Goal: Task Accomplishment & Management: Use online tool/utility

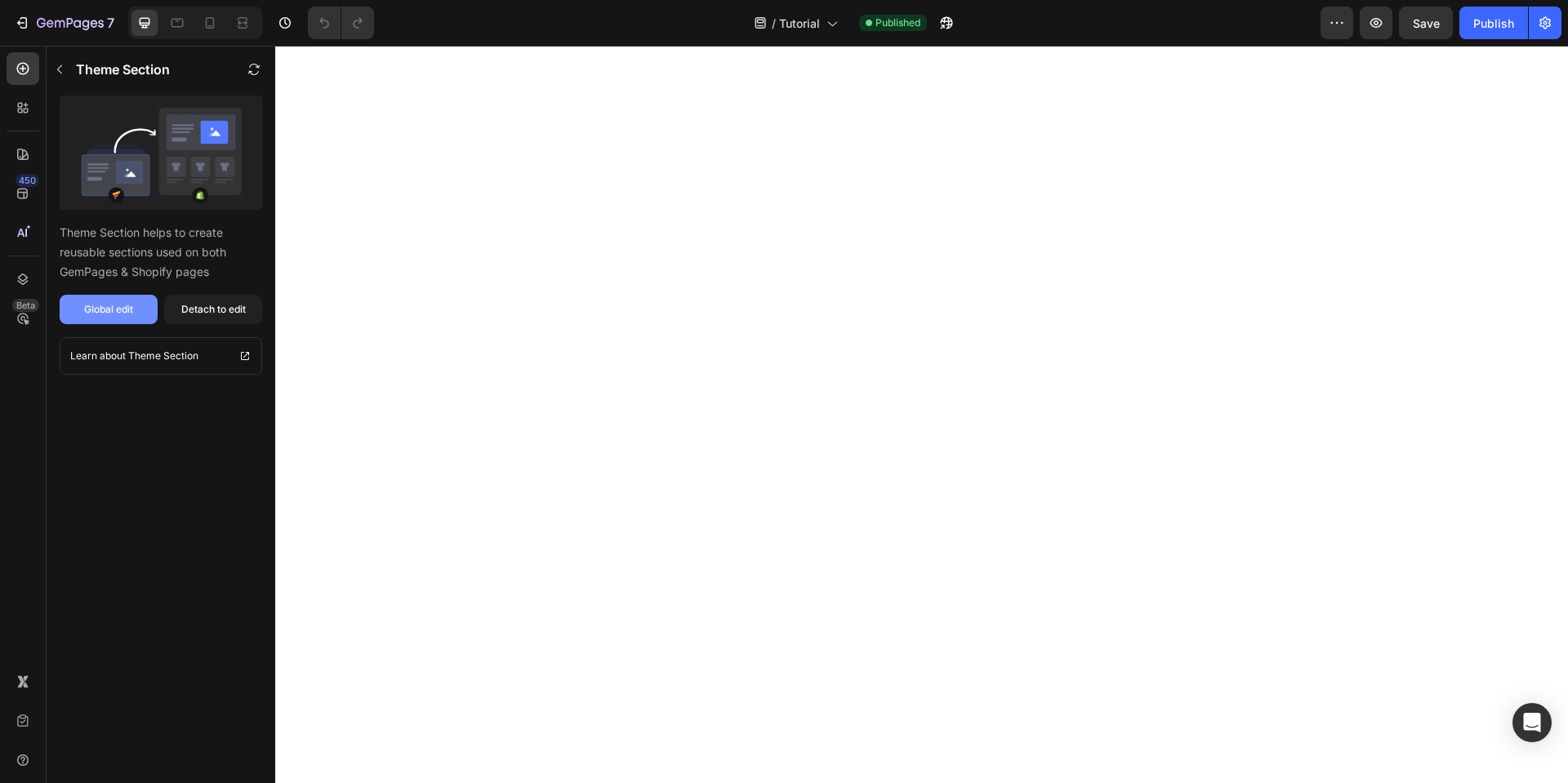
click at [128, 313] on div "Global edit" at bounding box center [108, 310] width 49 height 15
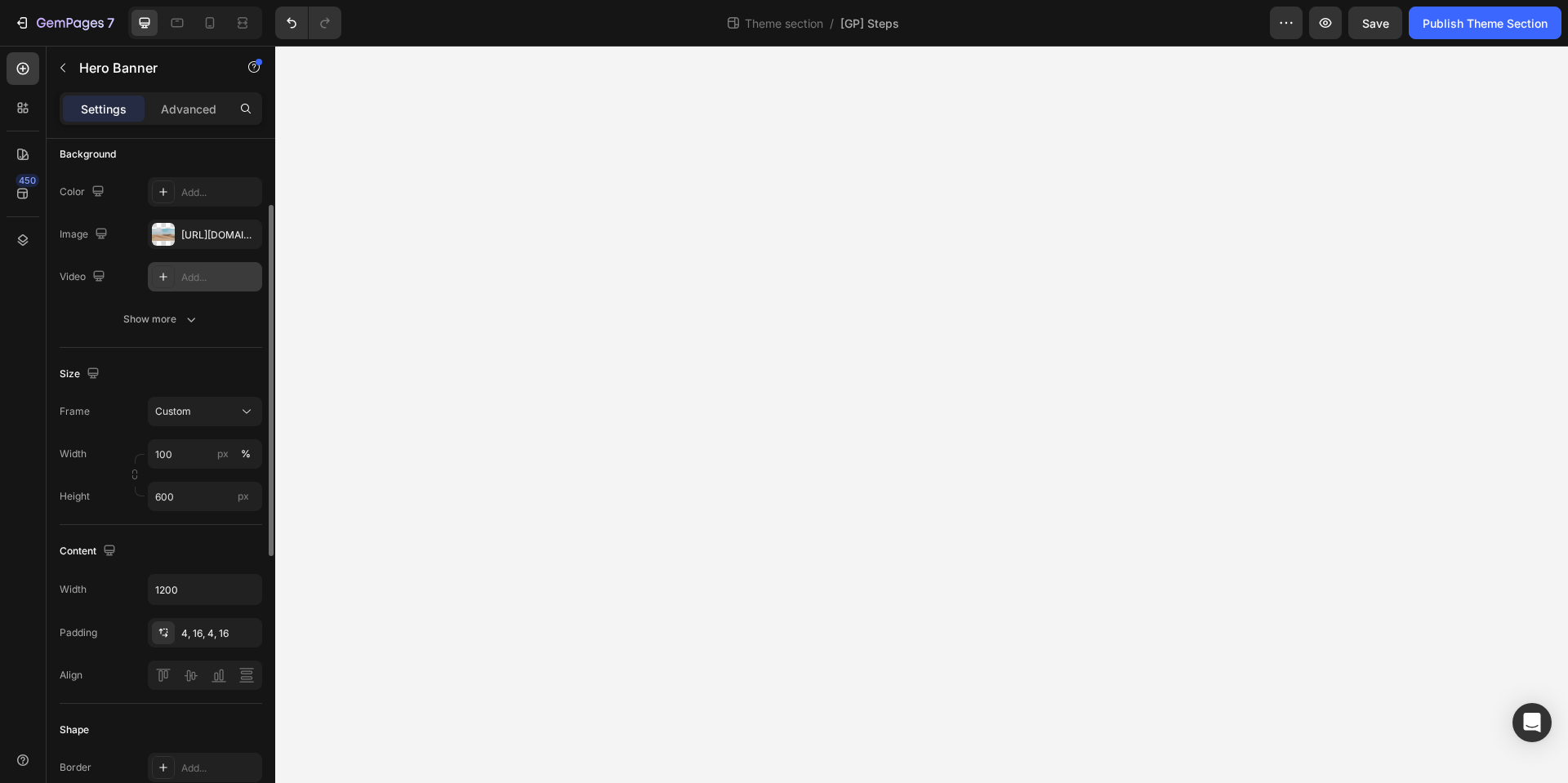
scroll to position [127, 0]
click at [239, 229] on icon "button" at bounding box center [245, 232] width 13 height 13
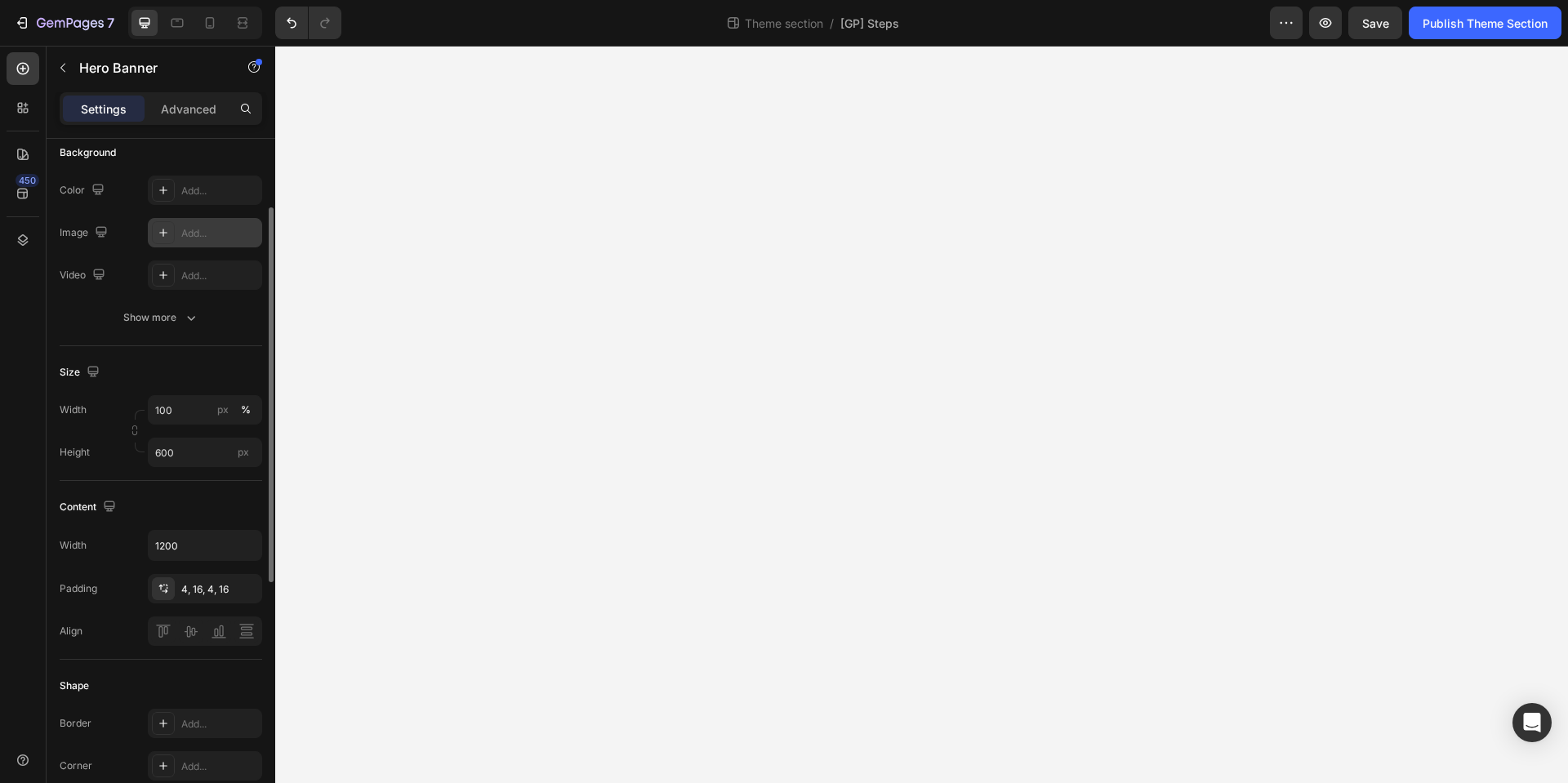
click at [213, 230] on div "Add..." at bounding box center [219, 233] width 76 height 15
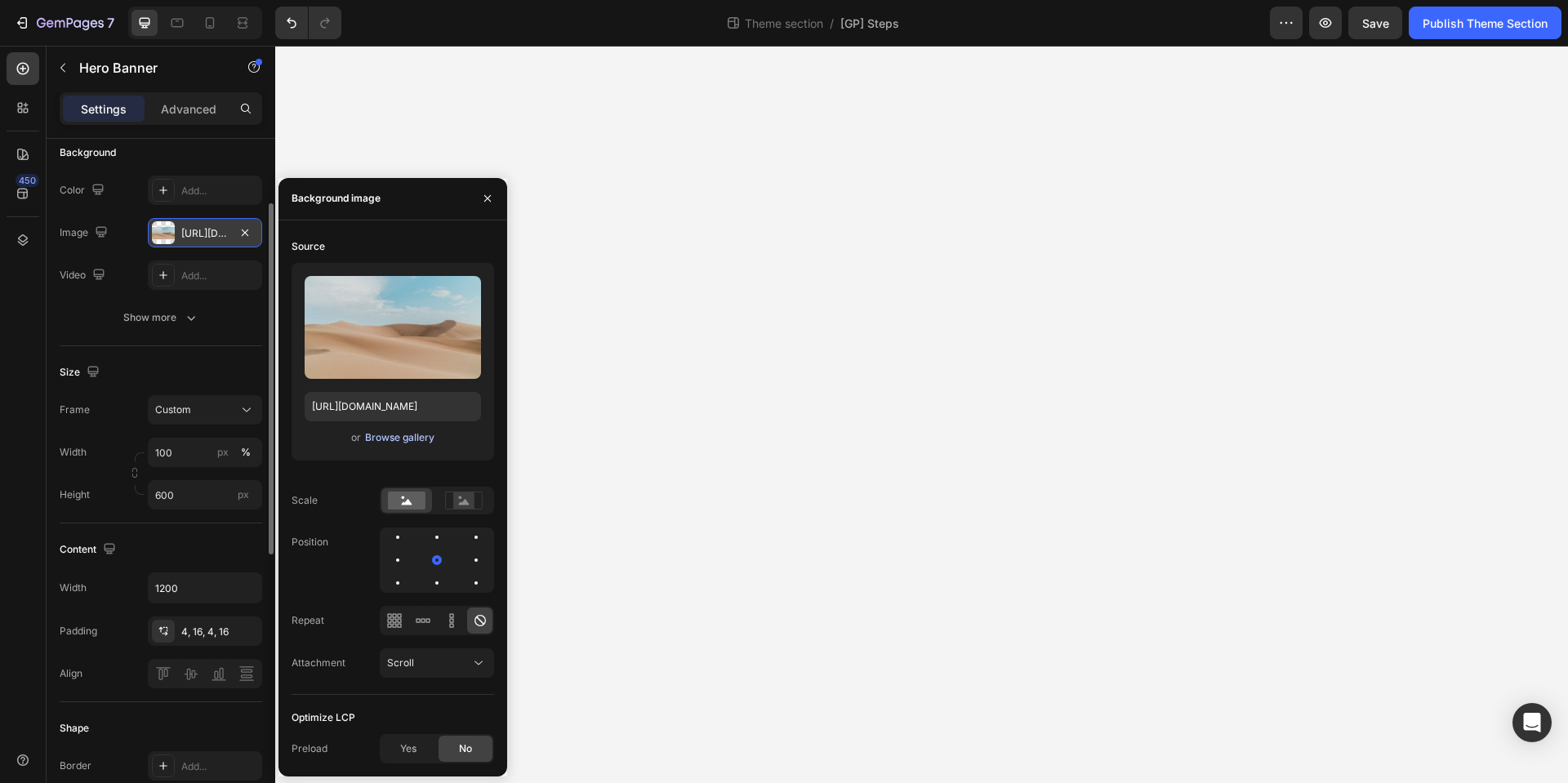
click at [398, 442] on div "Browse gallery" at bounding box center [400, 438] width 70 height 15
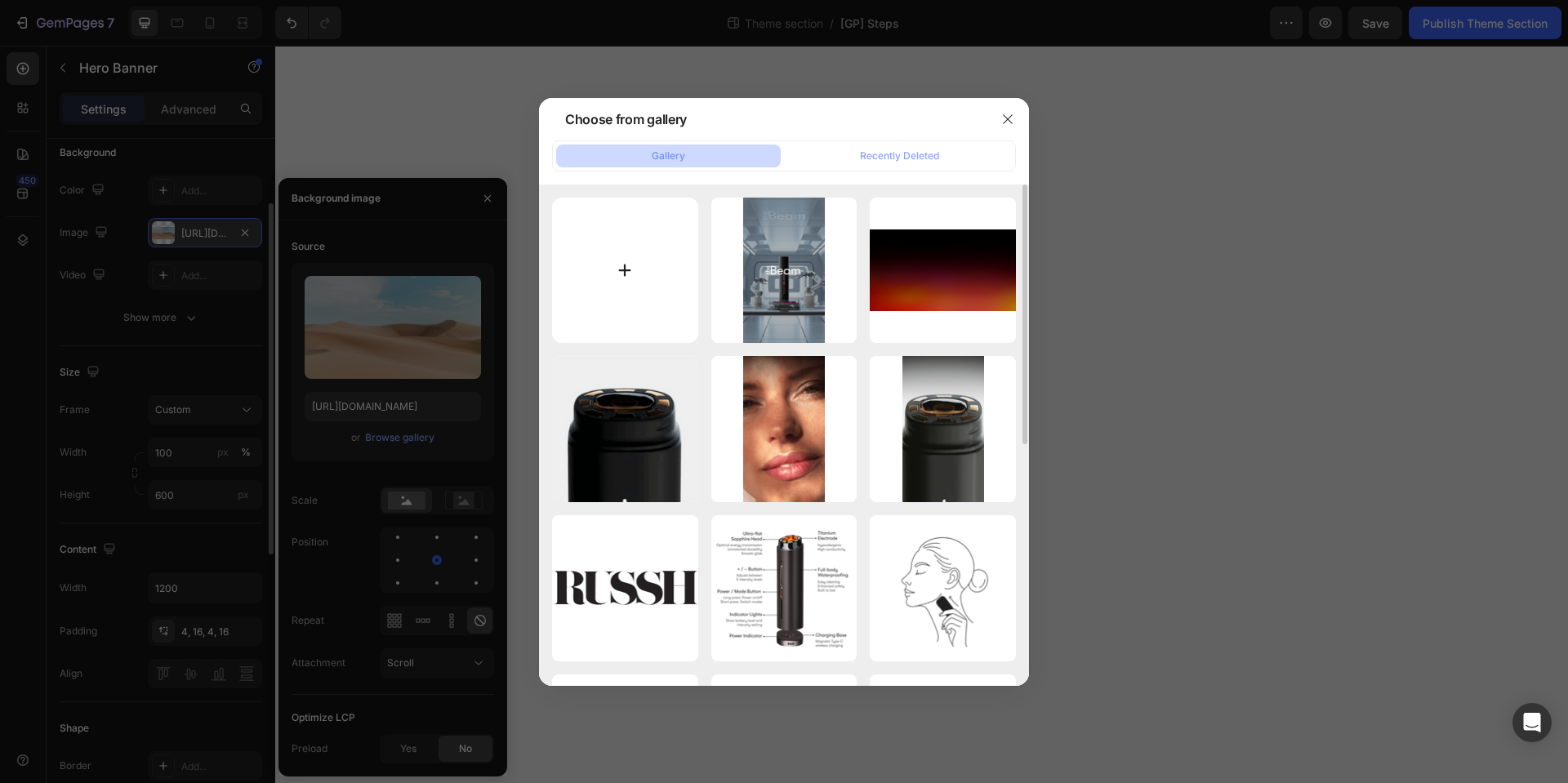
click at [667, 255] on input "file" at bounding box center [625, 271] width 146 height 146
type input "C:\fakepath\Screenshot [DATE] 1.40.52 pm.png"
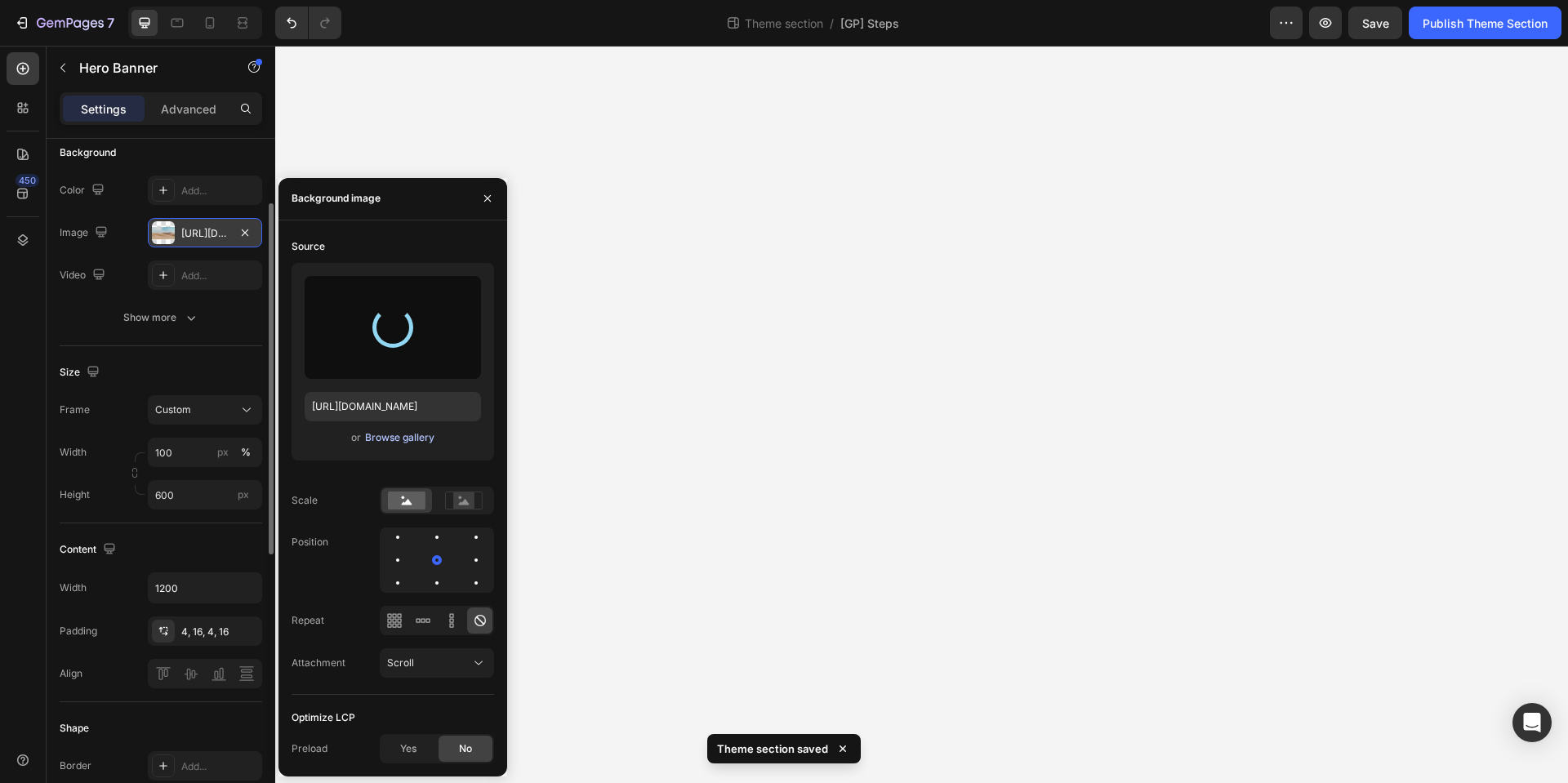
click at [413, 435] on div "Browse gallery" at bounding box center [400, 438] width 70 height 15
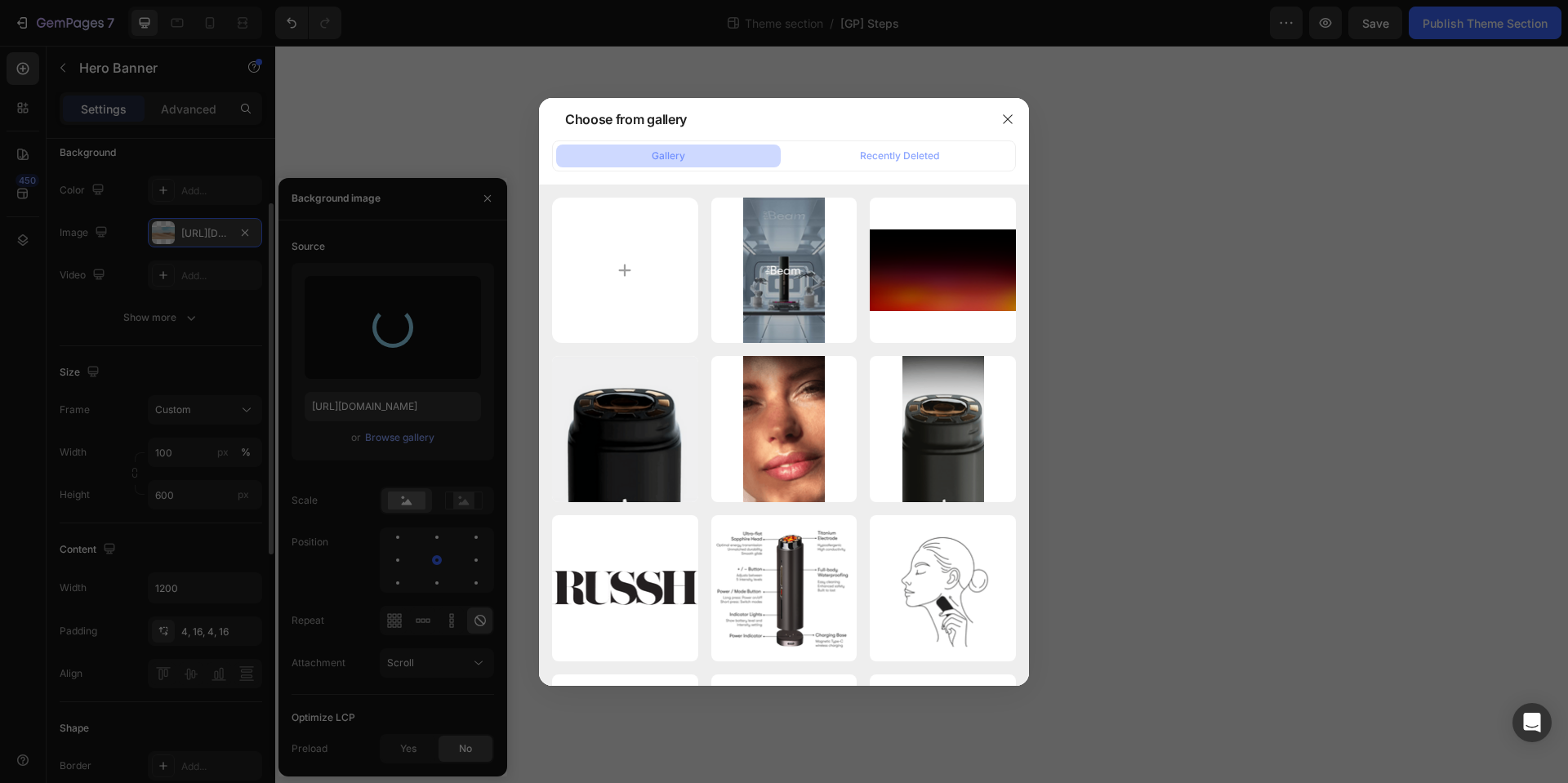
type input "[URL][DOMAIN_NAME]"
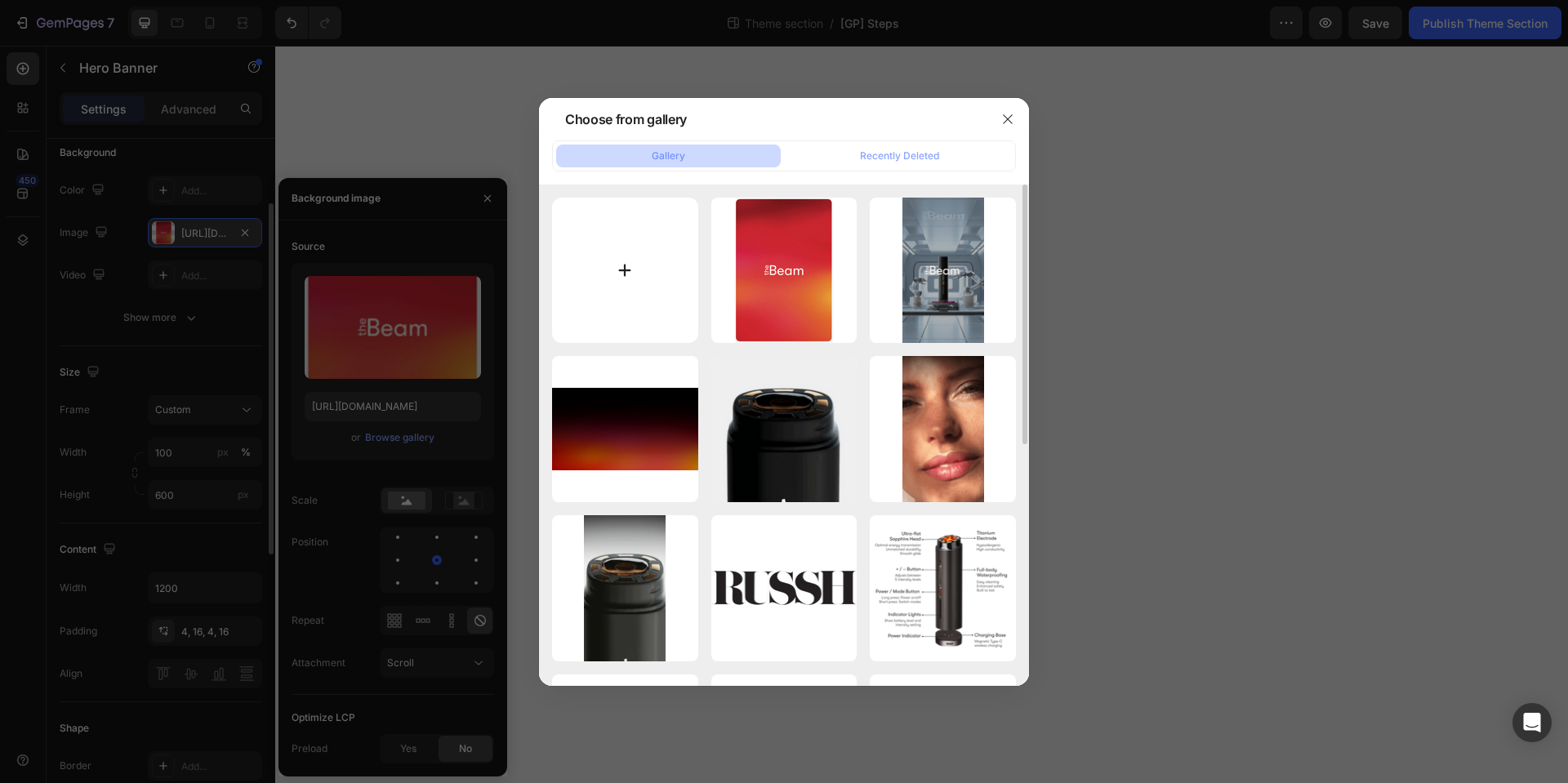
click at [620, 270] on input "file" at bounding box center [625, 271] width 146 height 146
type input "C:\fakepath\Screenshot [DATE] 1.40.52 pm - Edited.png"
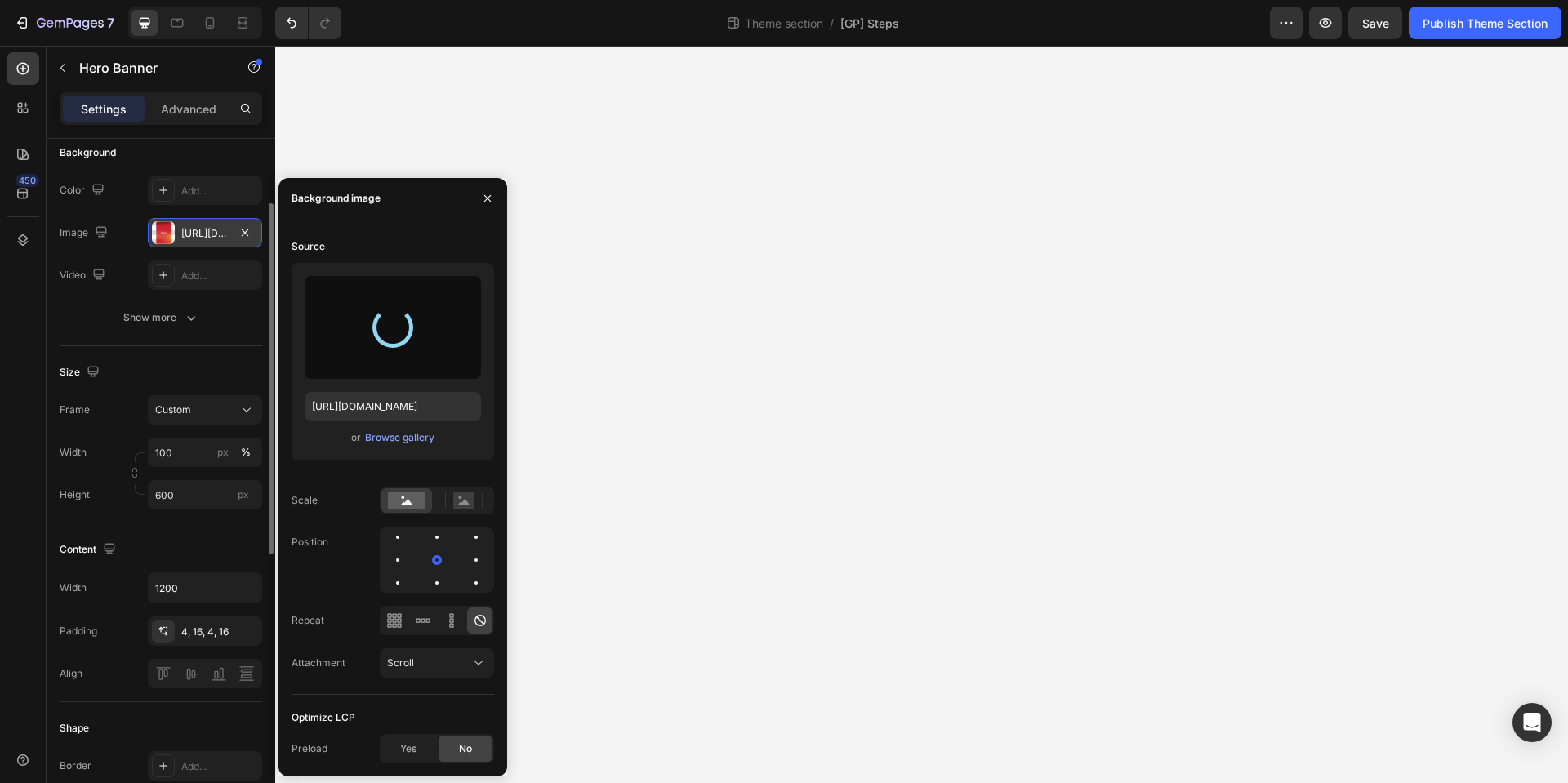
type input "[URL][DOMAIN_NAME]"
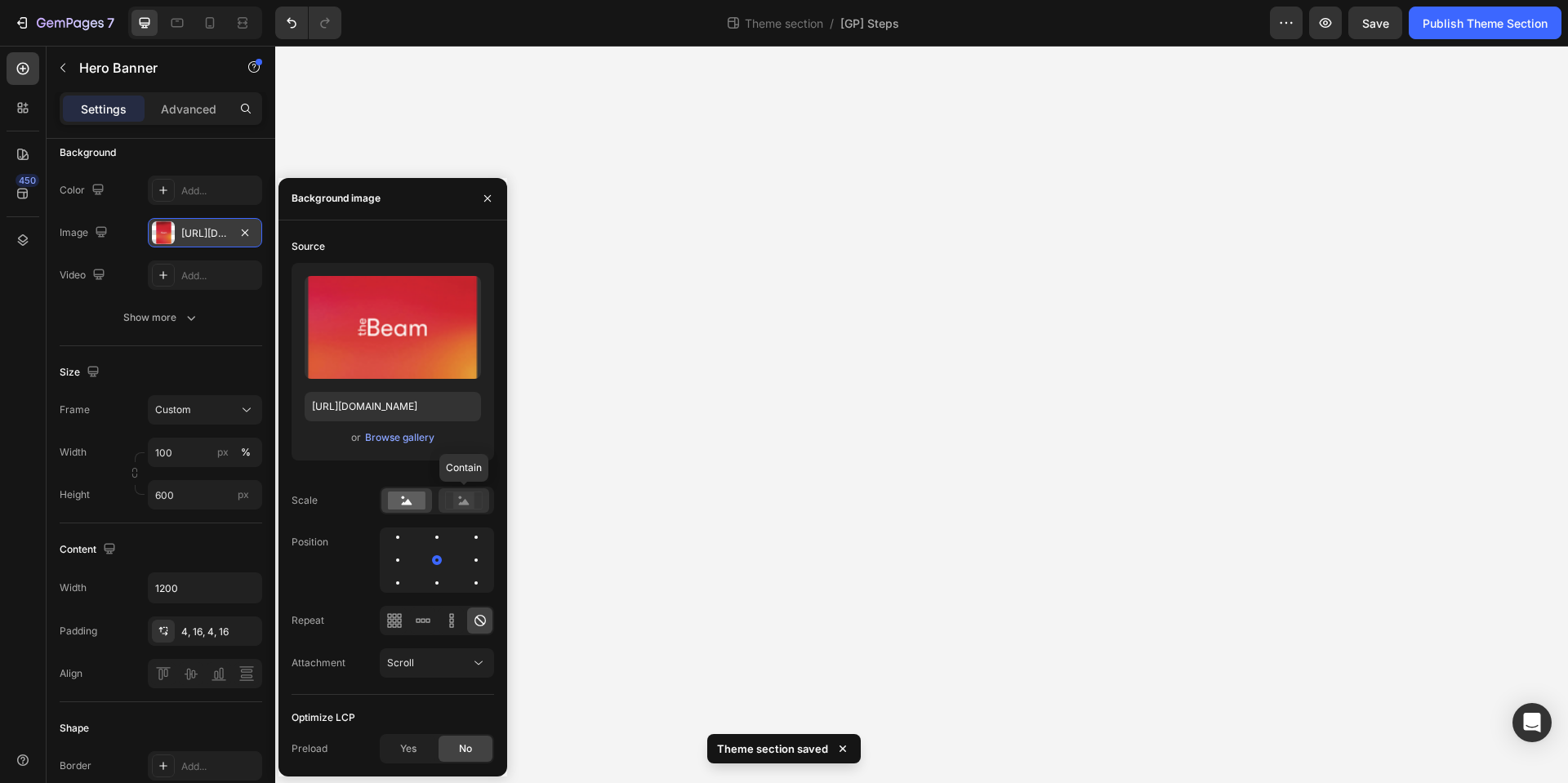
click at [466, 504] on icon at bounding box center [464, 502] width 11 height 6
click at [422, 756] on div "Yes" at bounding box center [408, 748] width 54 height 26
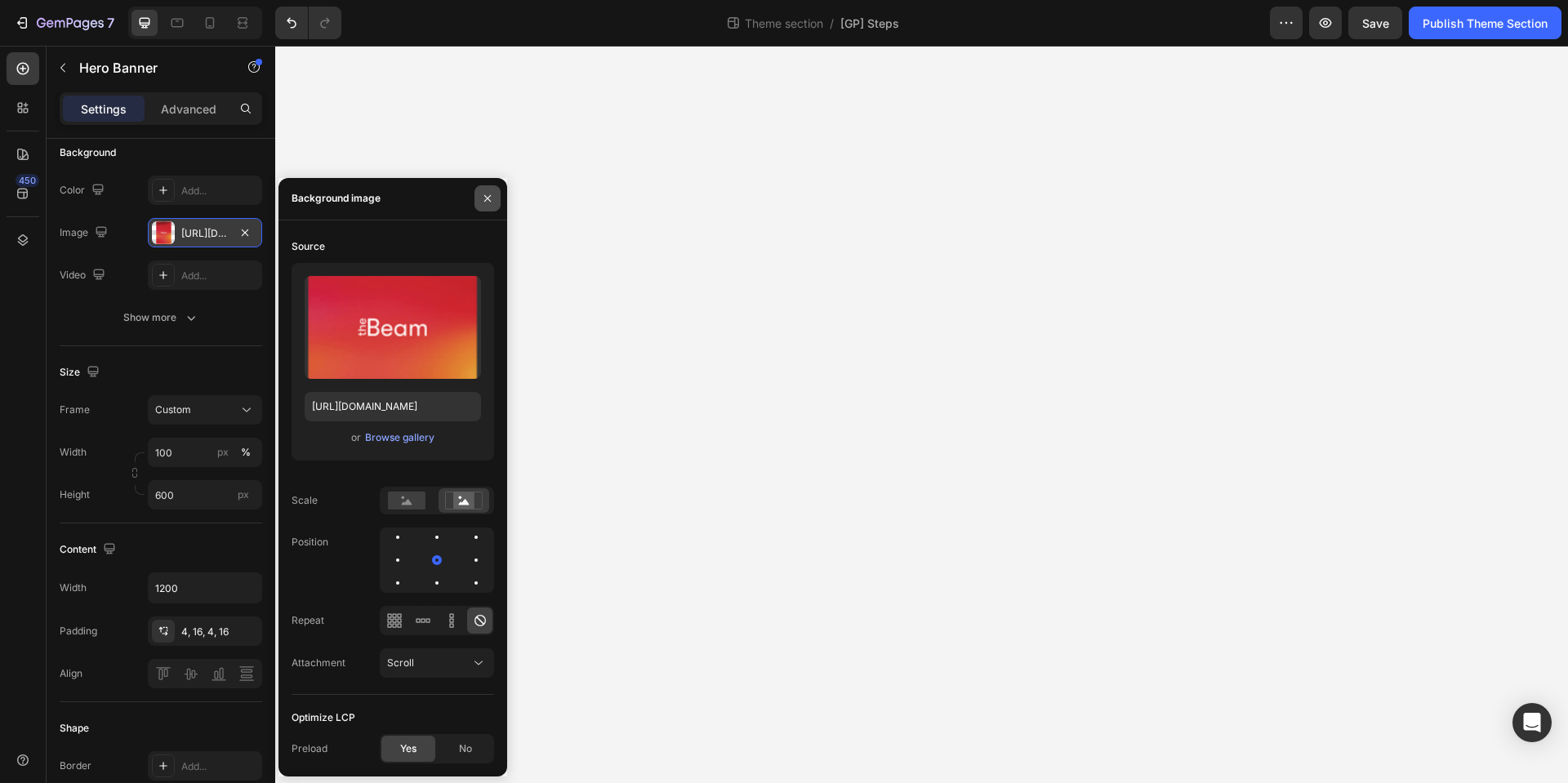
click at [482, 203] on icon "button" at bounding box center [488, 198] width 13 height 13
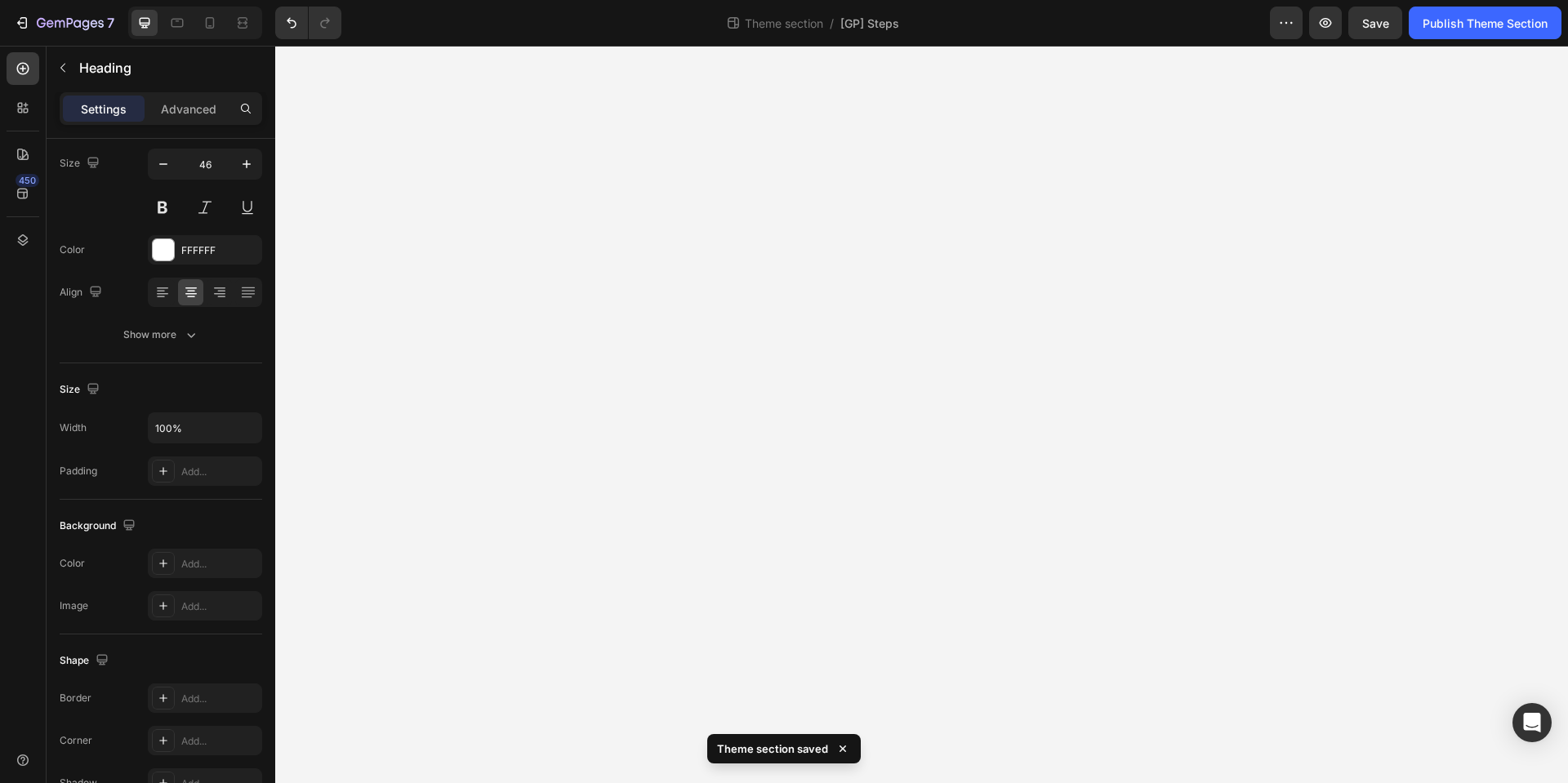
scroll to position [0, 0]
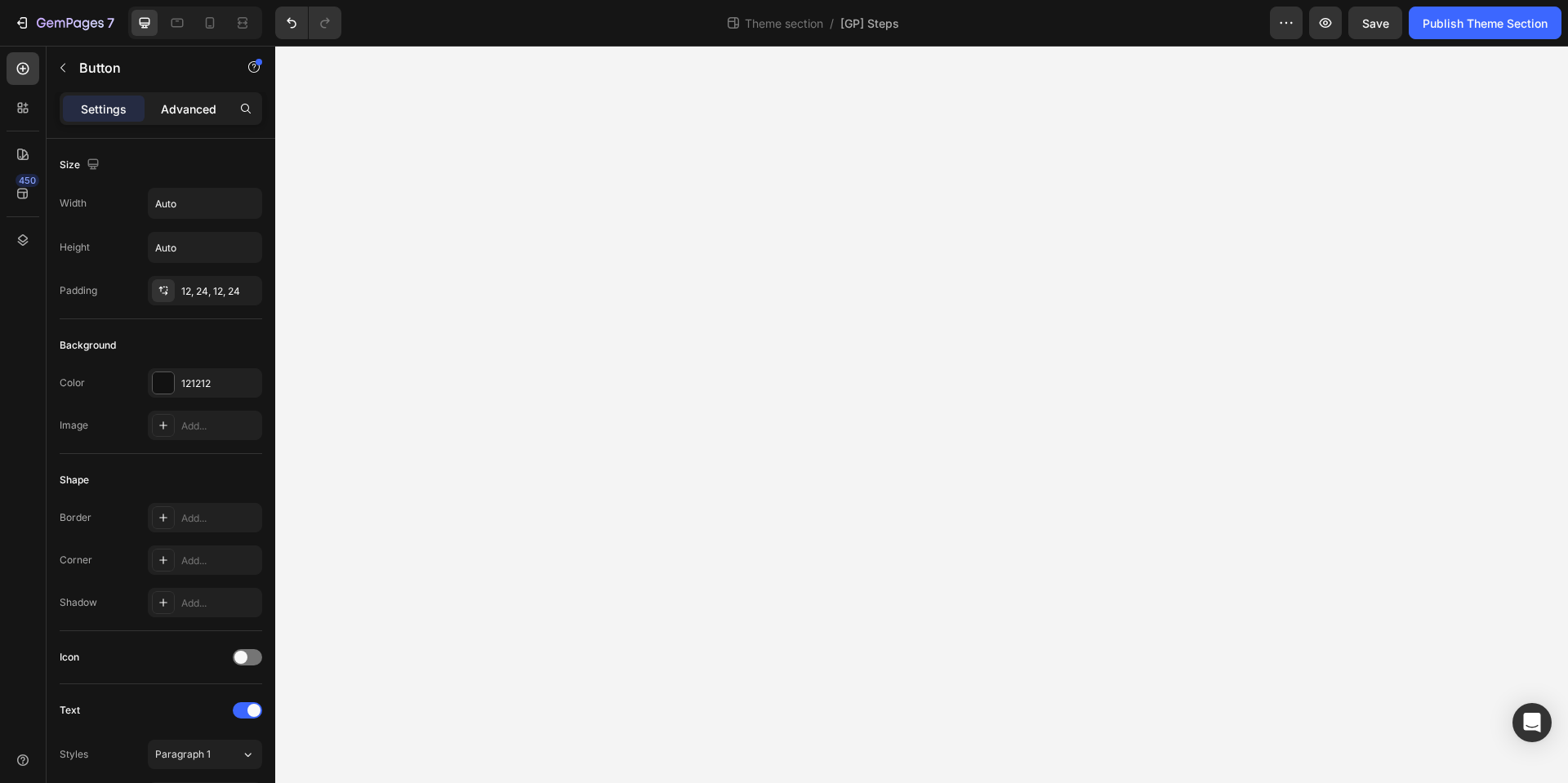
click at [194, 110] on p "Advanced" at bounding box center [189, 109] width 56 height 17
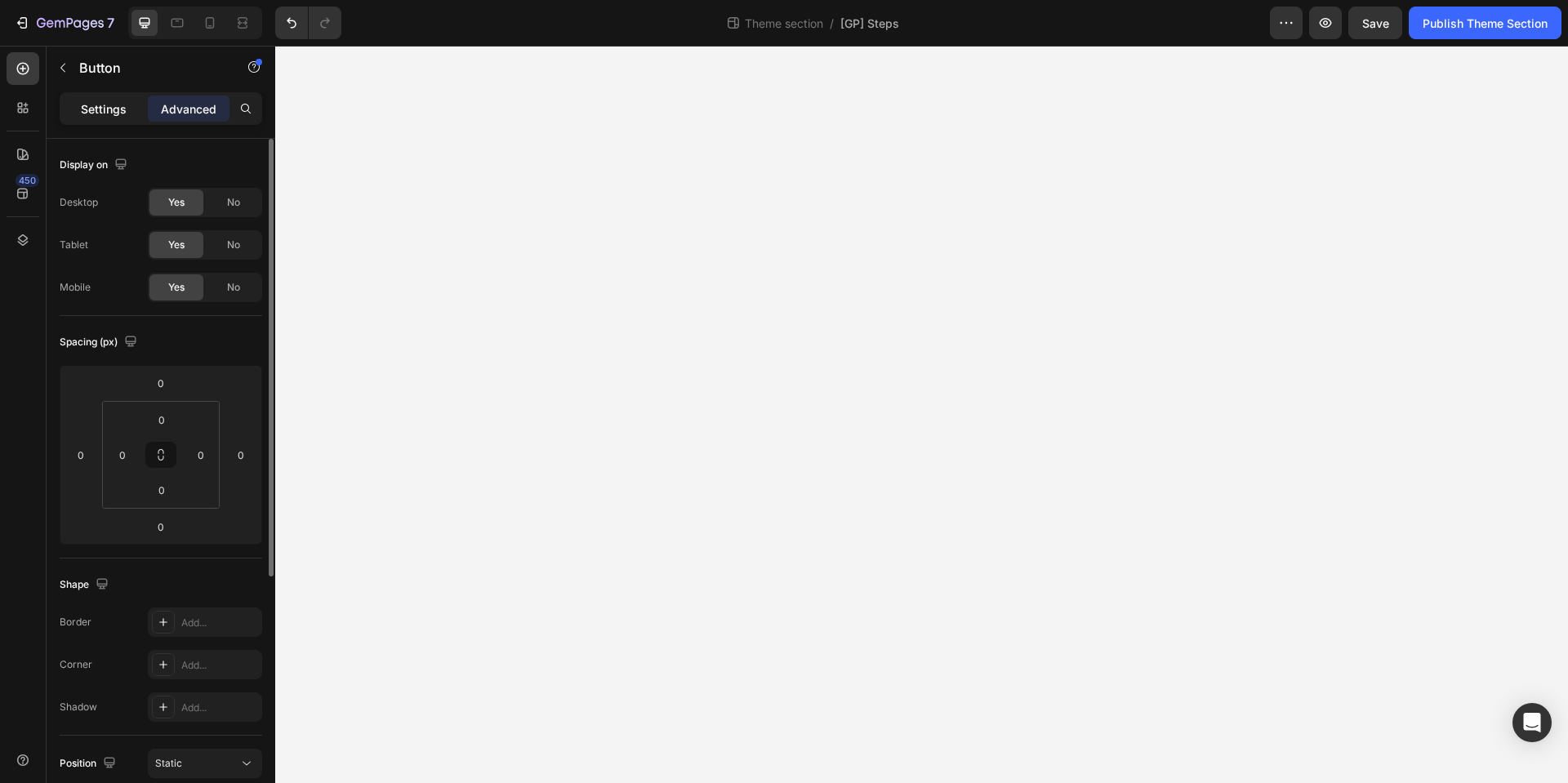
click at [100, 100] on p "Settings" at bounding box center [103, 109] width 46 height 17
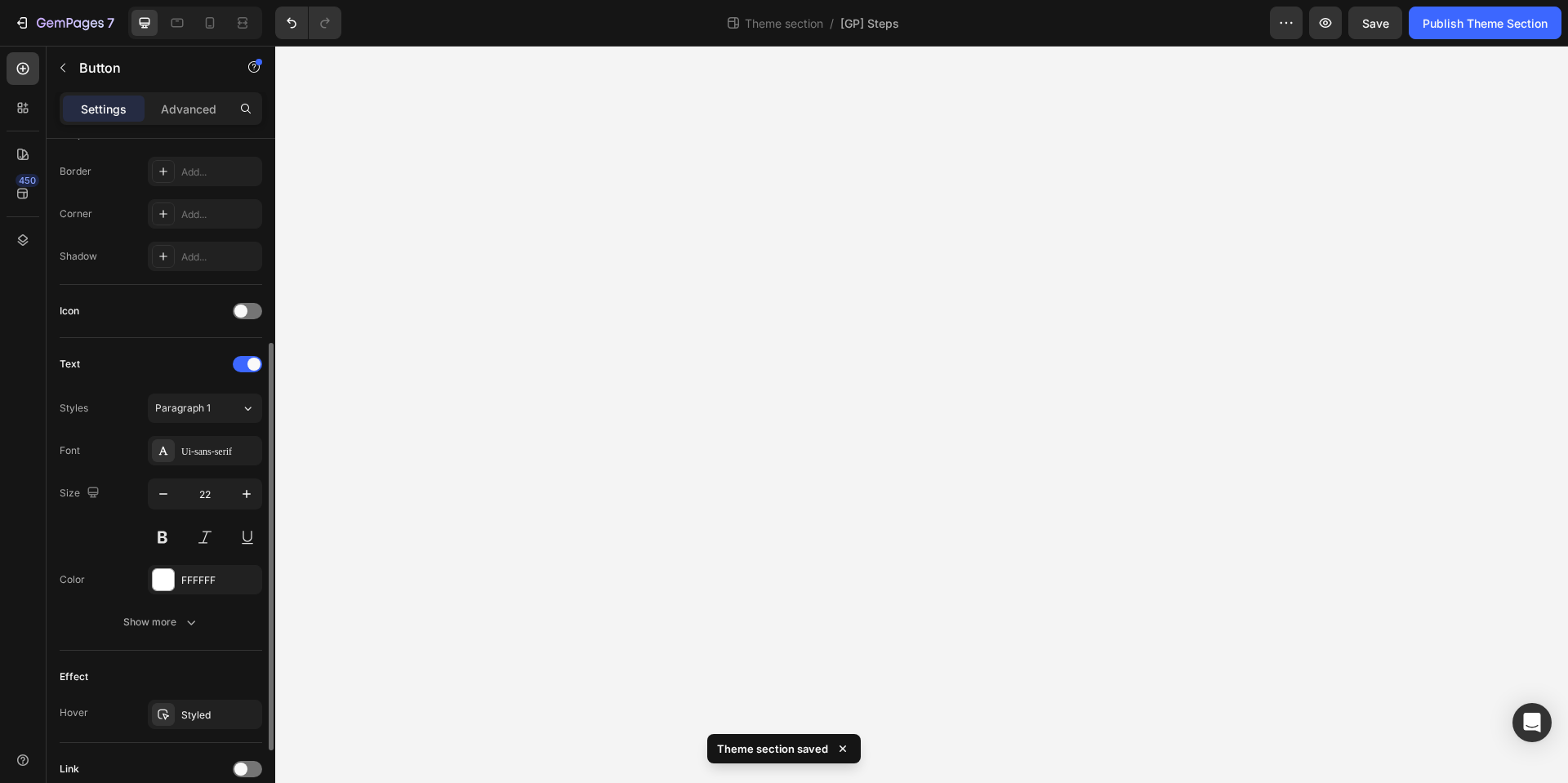
scroll to position [345, 0]
click at [203, 457] on div "Ui-sans-serif" at bounding box center [219, 453] width 76 height 15
click at [208, 455] on div "Ui-sans-serif" at bounding box center [219, 453] width 76 height 15
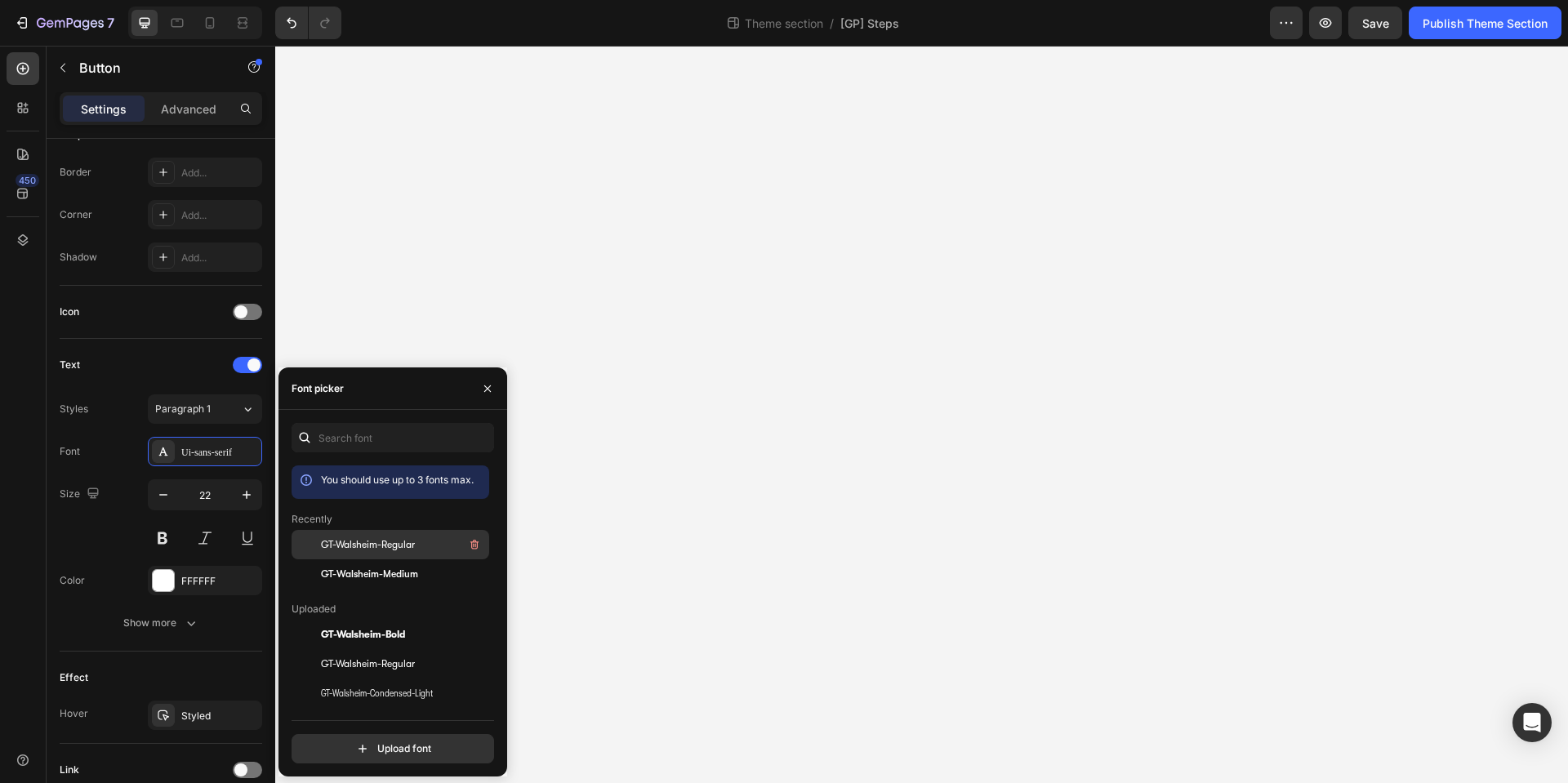
click at [429, 550] on div "GT-Walsheim-Regular" at bounding box center [404, 545] width 165 height 20
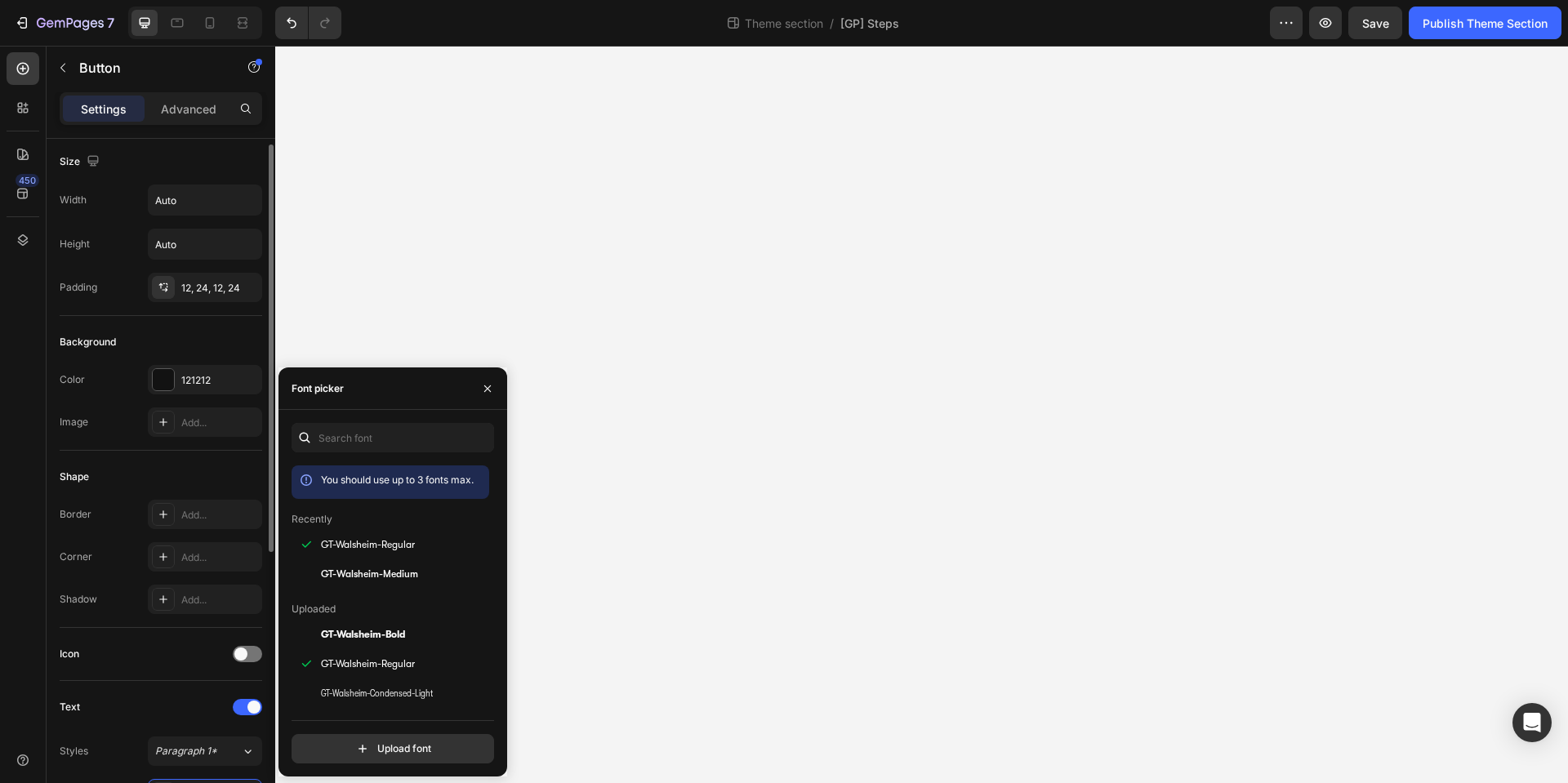
scroll to position [0, 0]
click at [169, 110] on p "Advanced" at bounding box center [189, 109] width 56 height 17
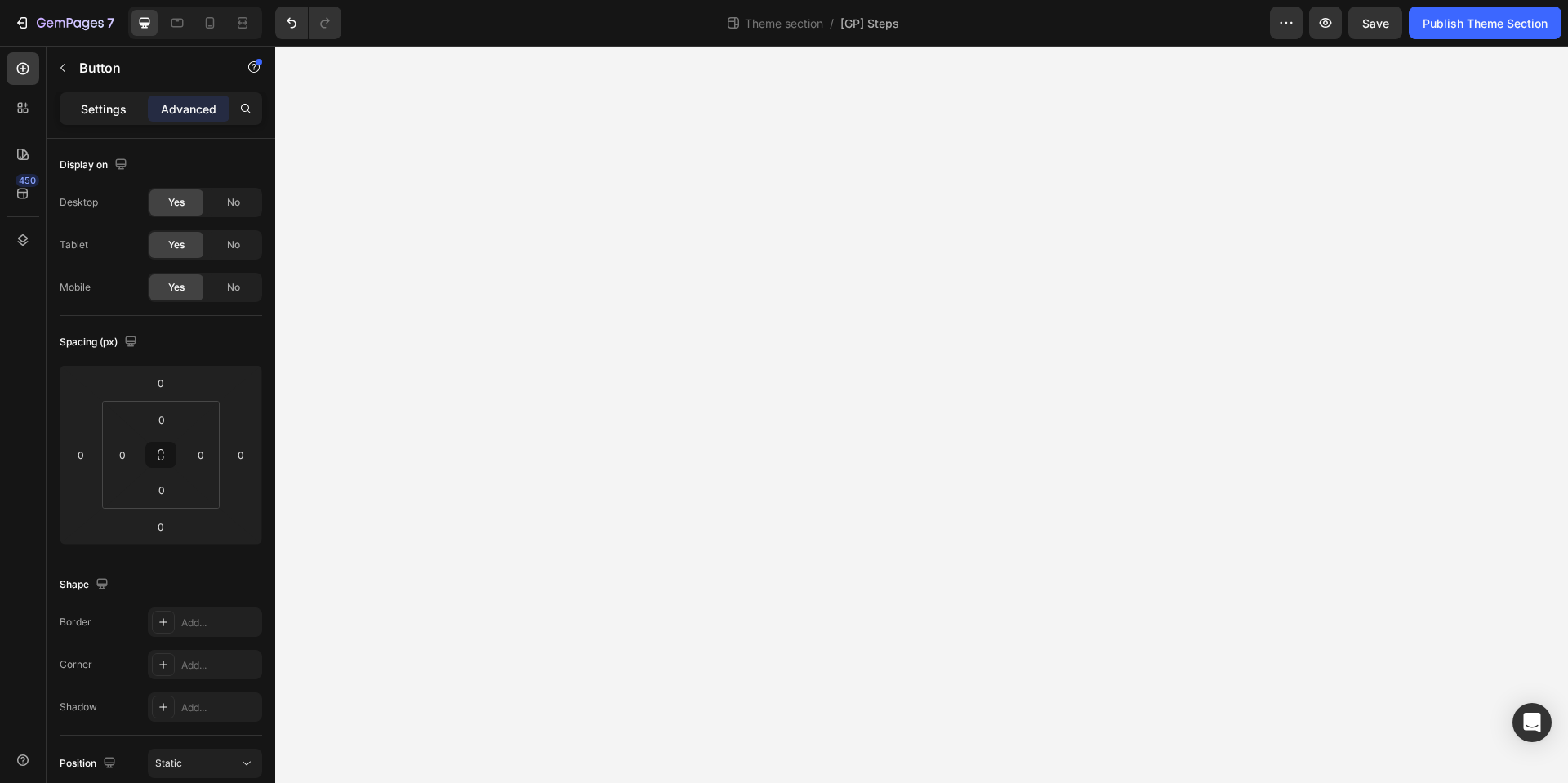
click at [121, 109] on p "Settings" at bounding box center [103, 109] width 46 height 17
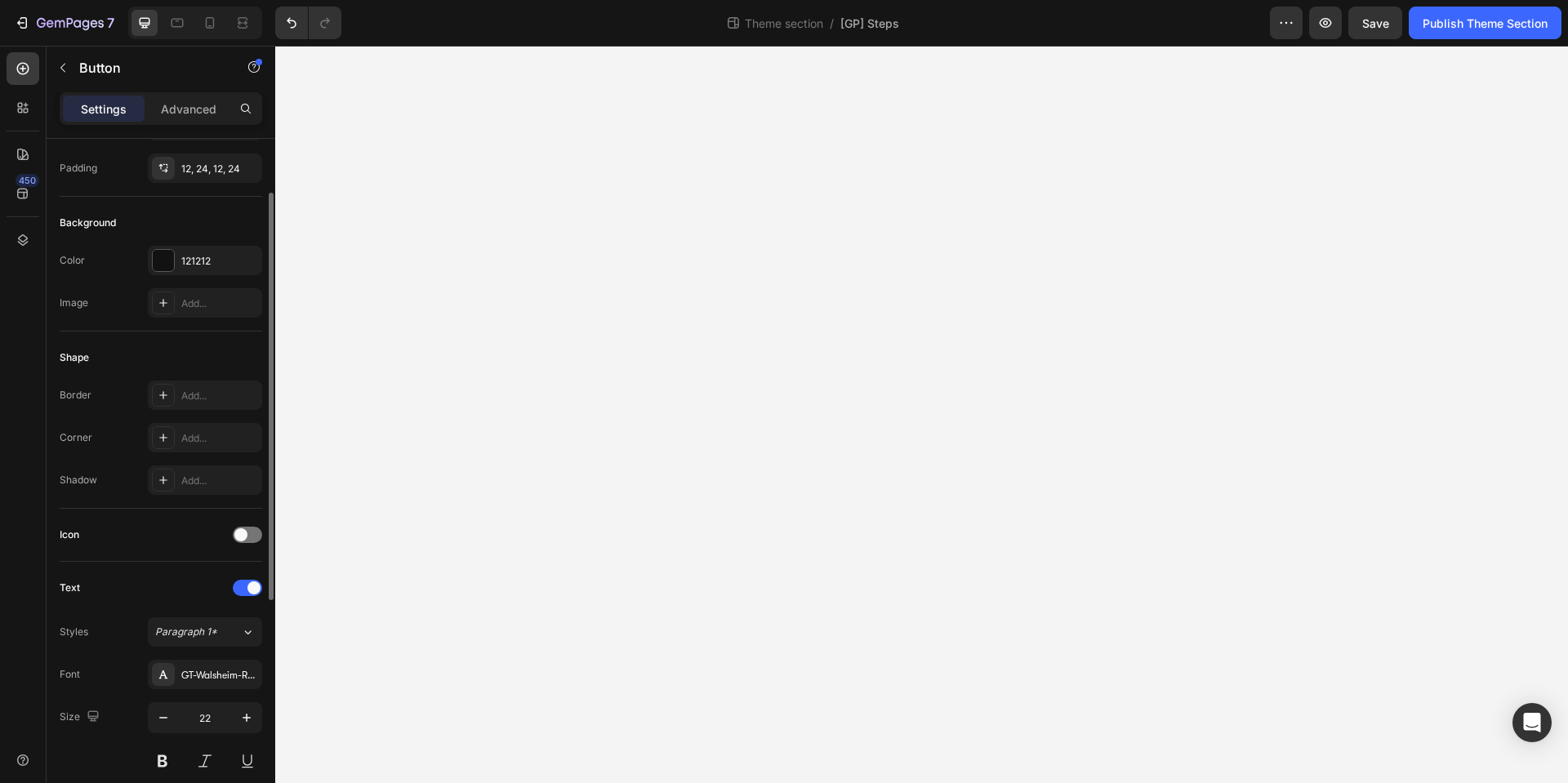
scroll to position [124, 0]
click at [160, 260] on div at bounding box center [164, 259] width 22 height 22
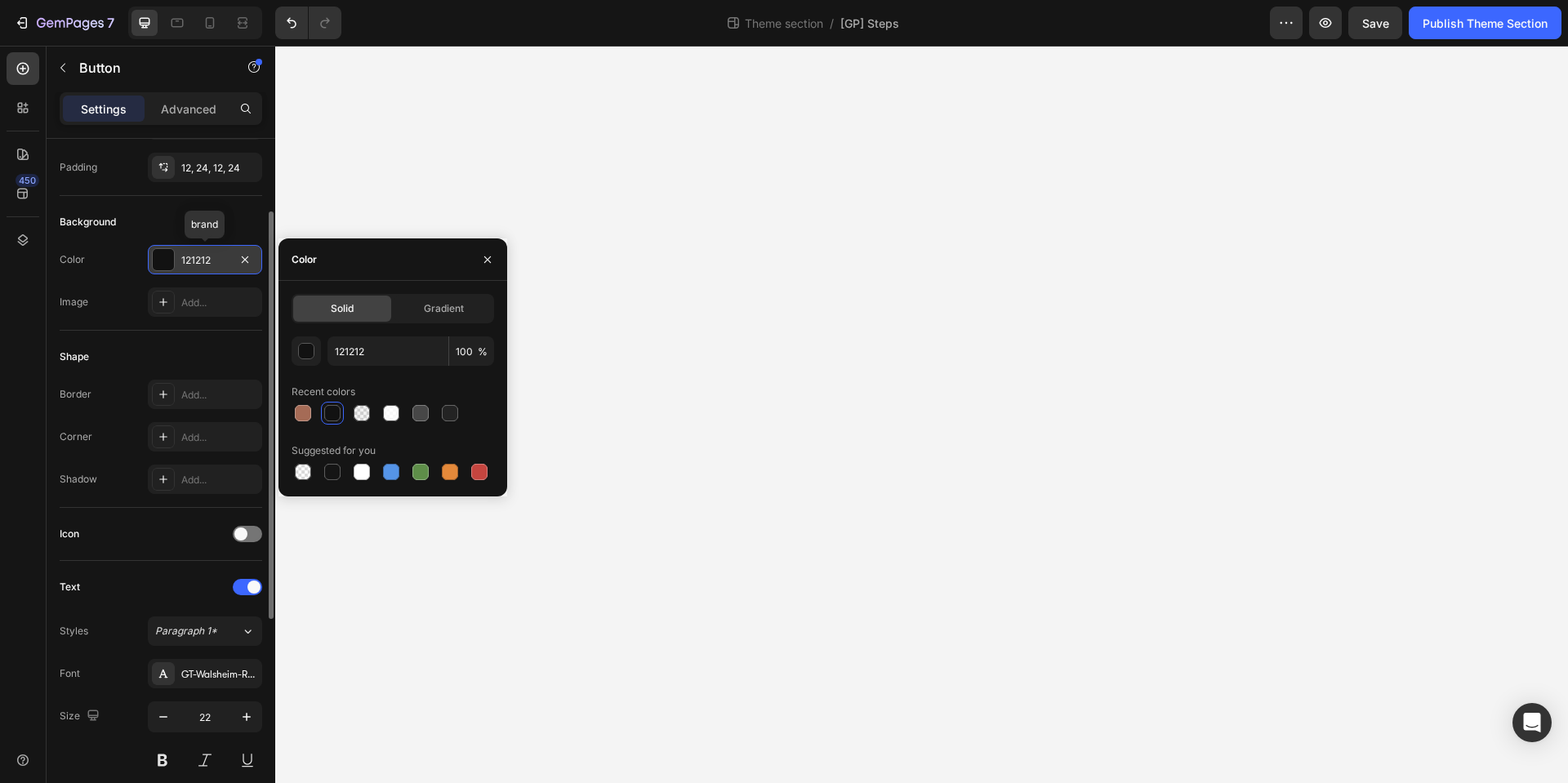
scroll to position [124, 0]
click at [395, 415] on div at bounding box center [391, 414] width 17 height 17
type input "FFFFFF"
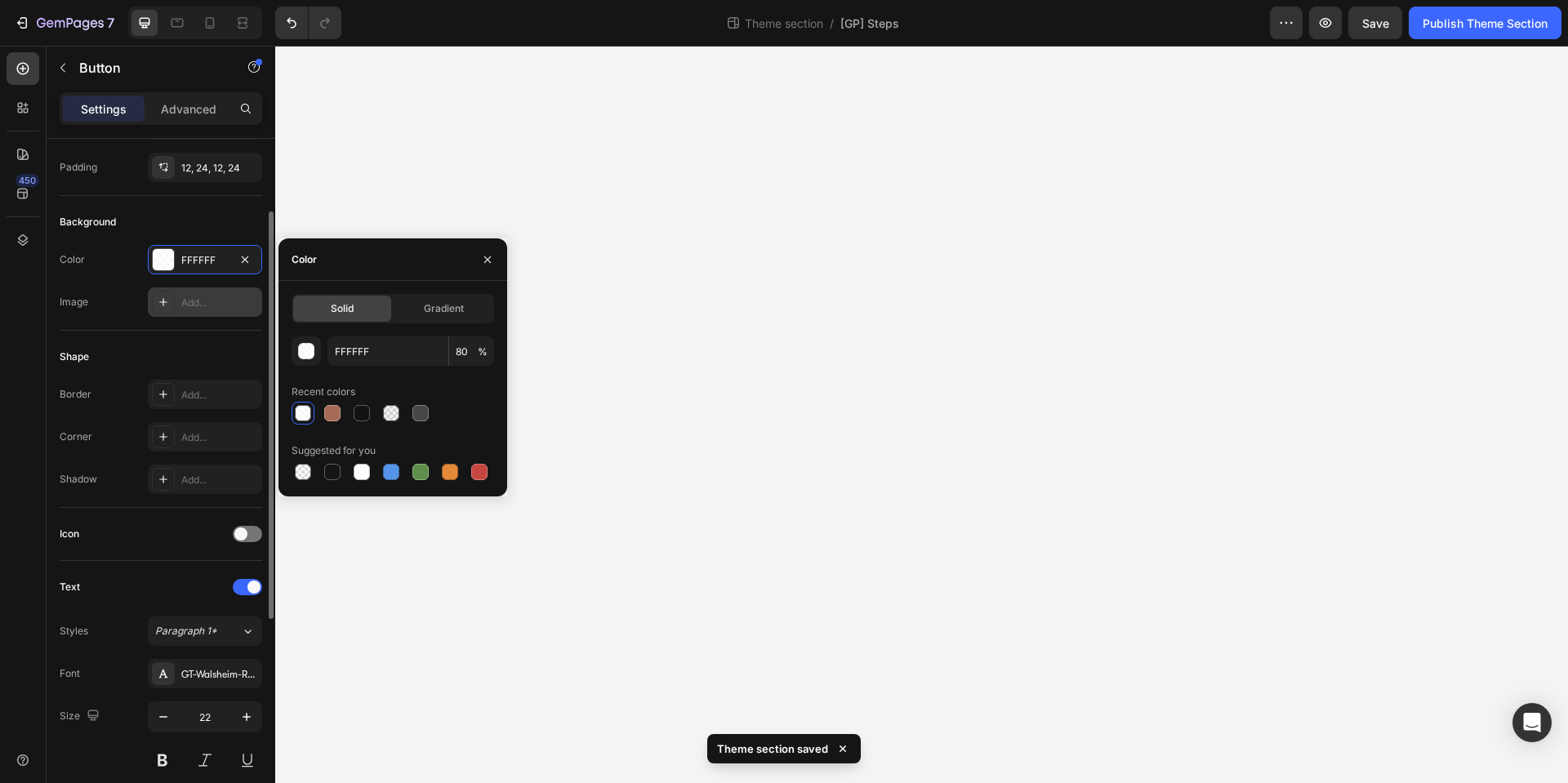
scroll to position [124, 0]
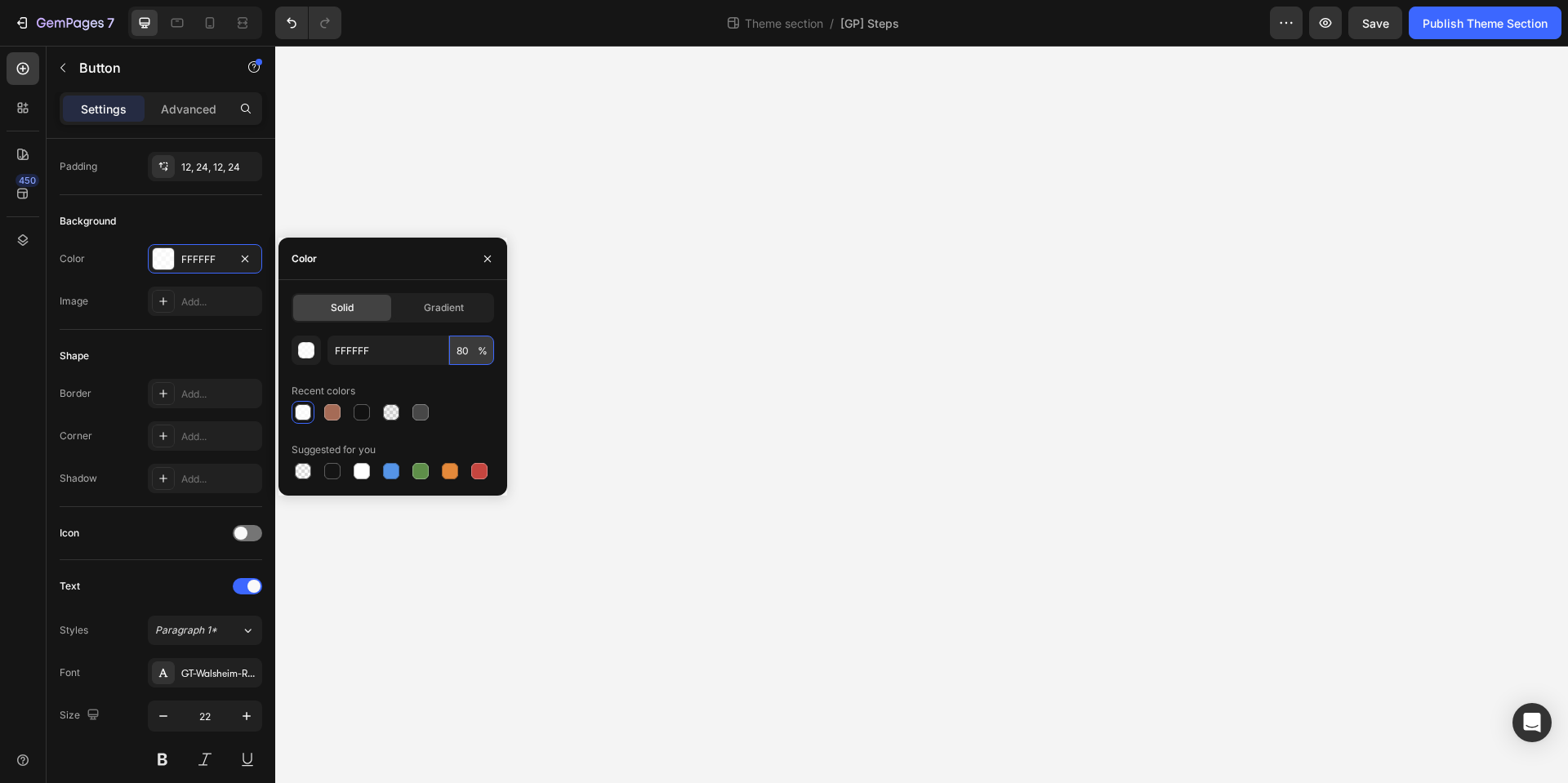
click at [463, 350] on input "80" at bounding box center [472, 350] width 45 height 29
type input "50"
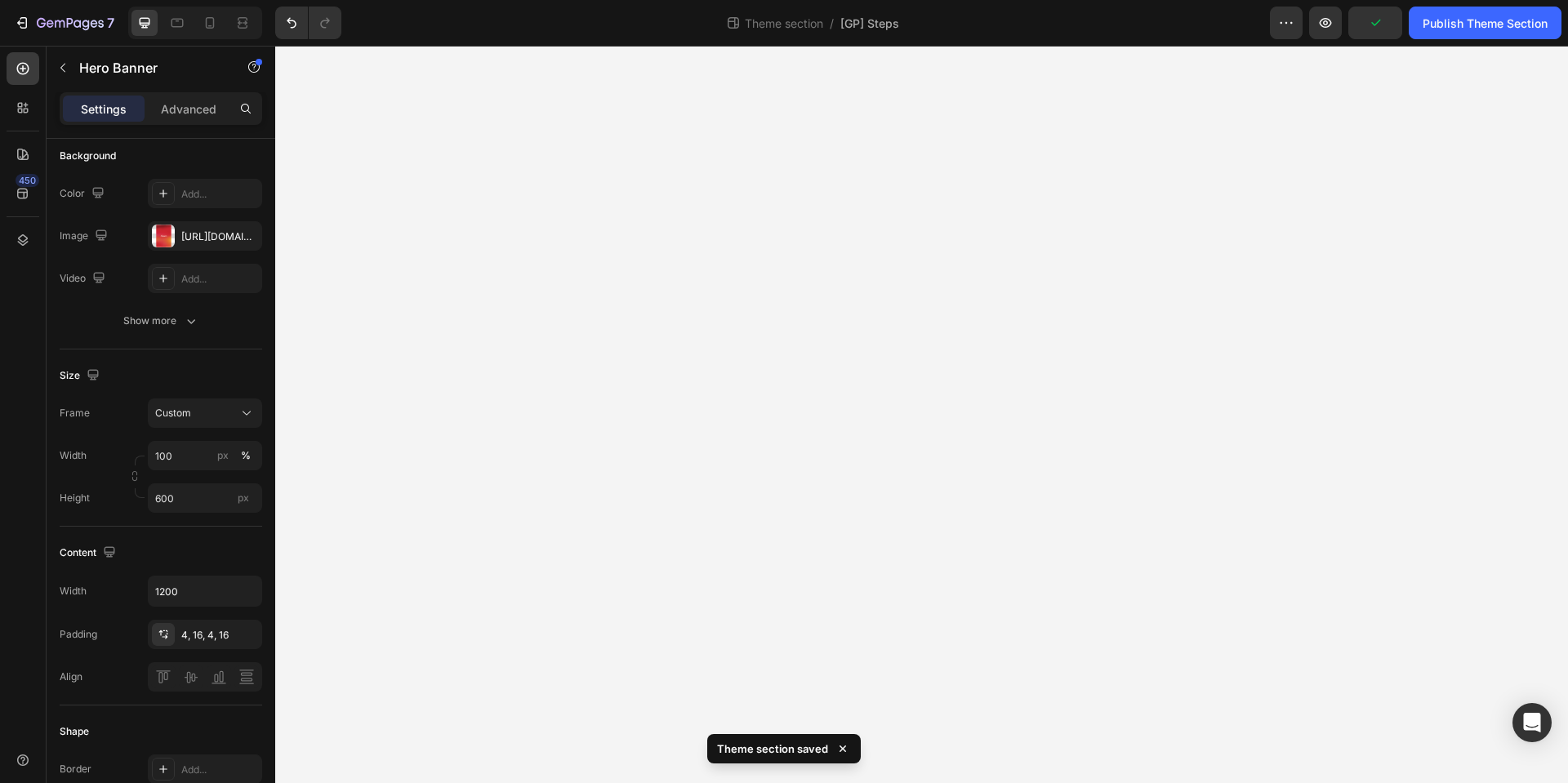
scroll to position [0, 0]
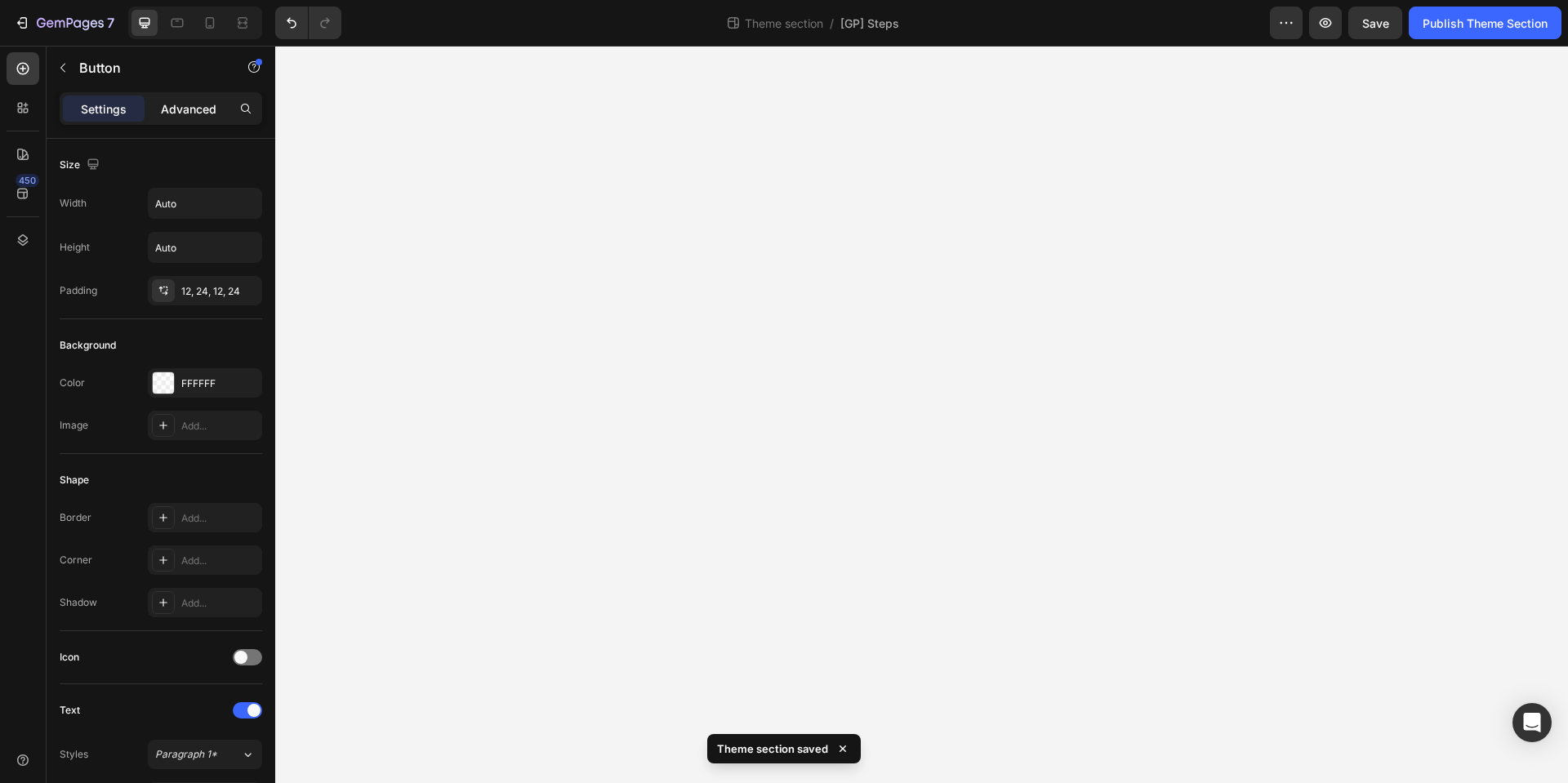
click at [191, 119] on div "Advanced" at bounding box center [189, 108] width 81 height 26
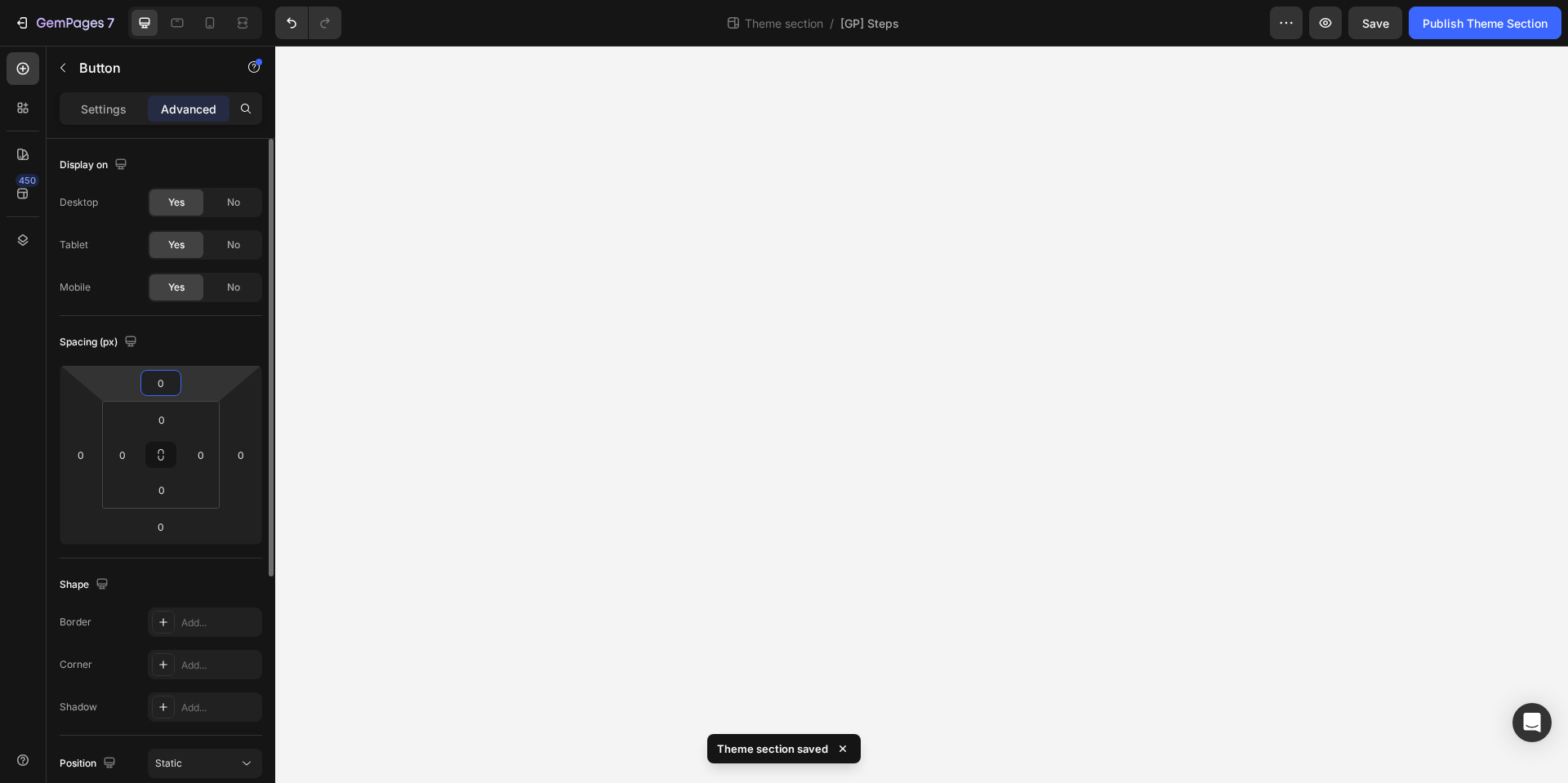
click at [163, 389] on input "0" at bounding box center [160, 384] width 32 height 25
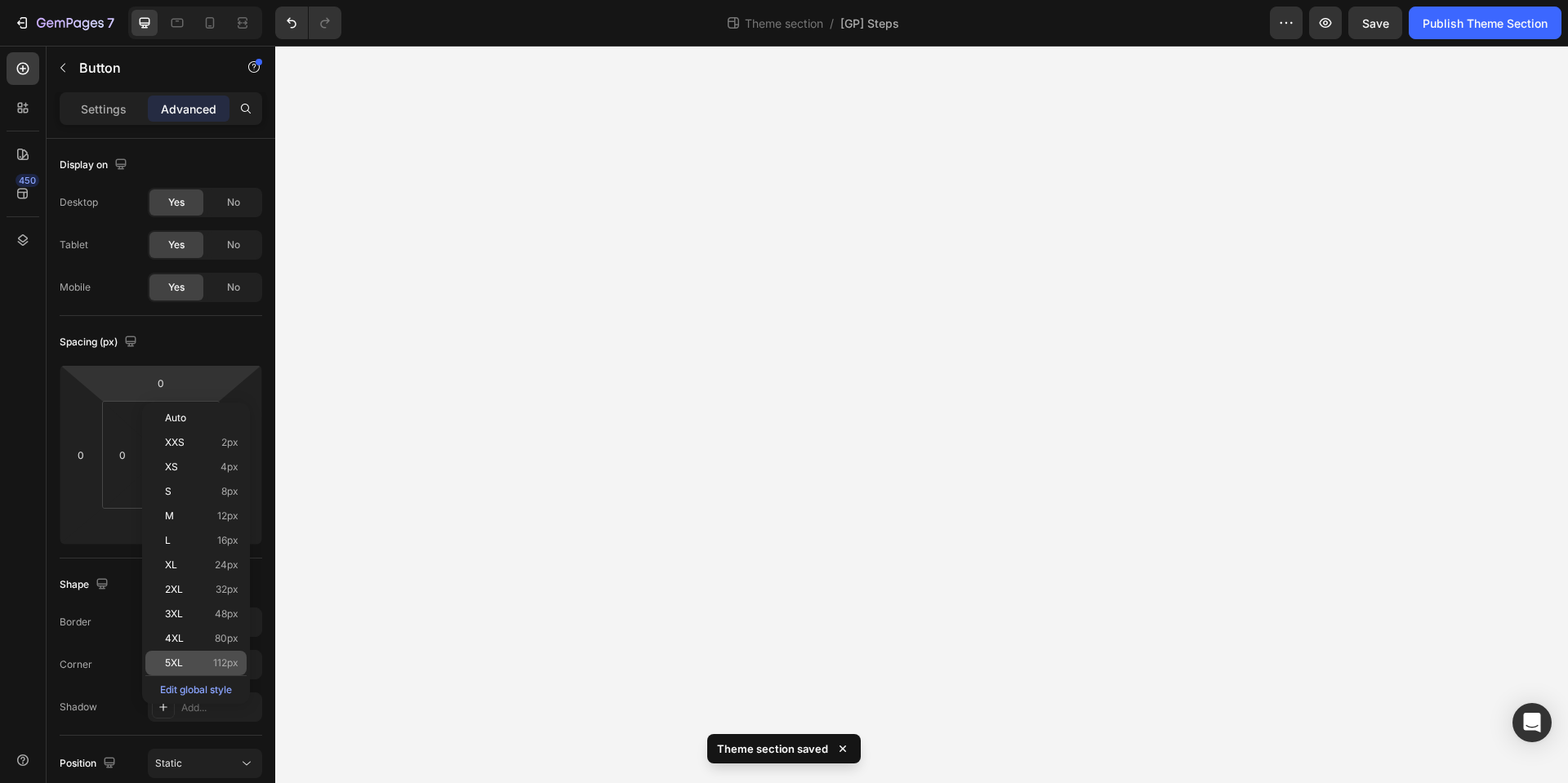
click at [181, 664] on span "5XL" at bounding box center [174, 663] width 18 height 12
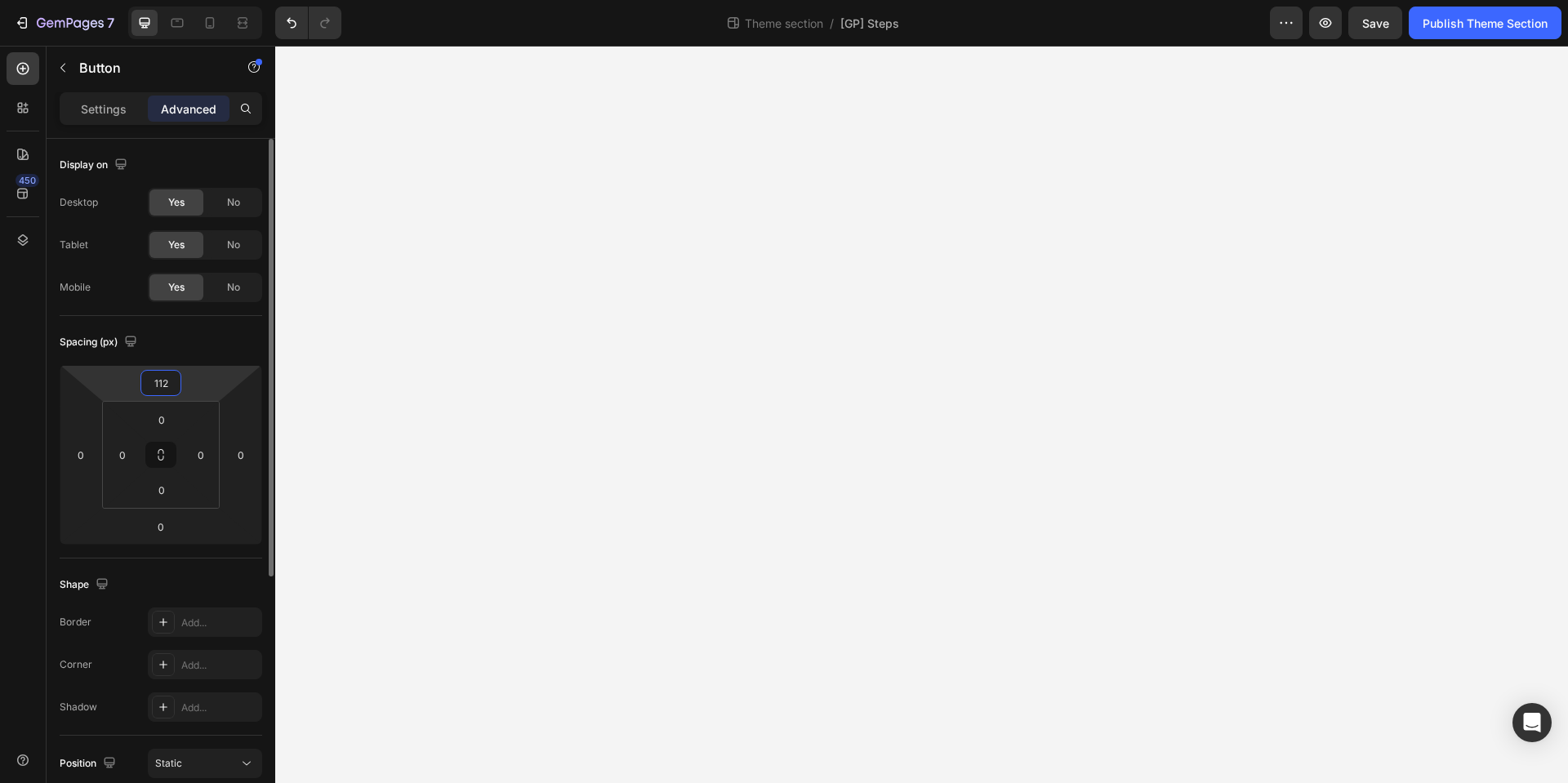
click at [164, 389] on input "112" at bounding box center [160, 384] width 32 height 25
type input "300"
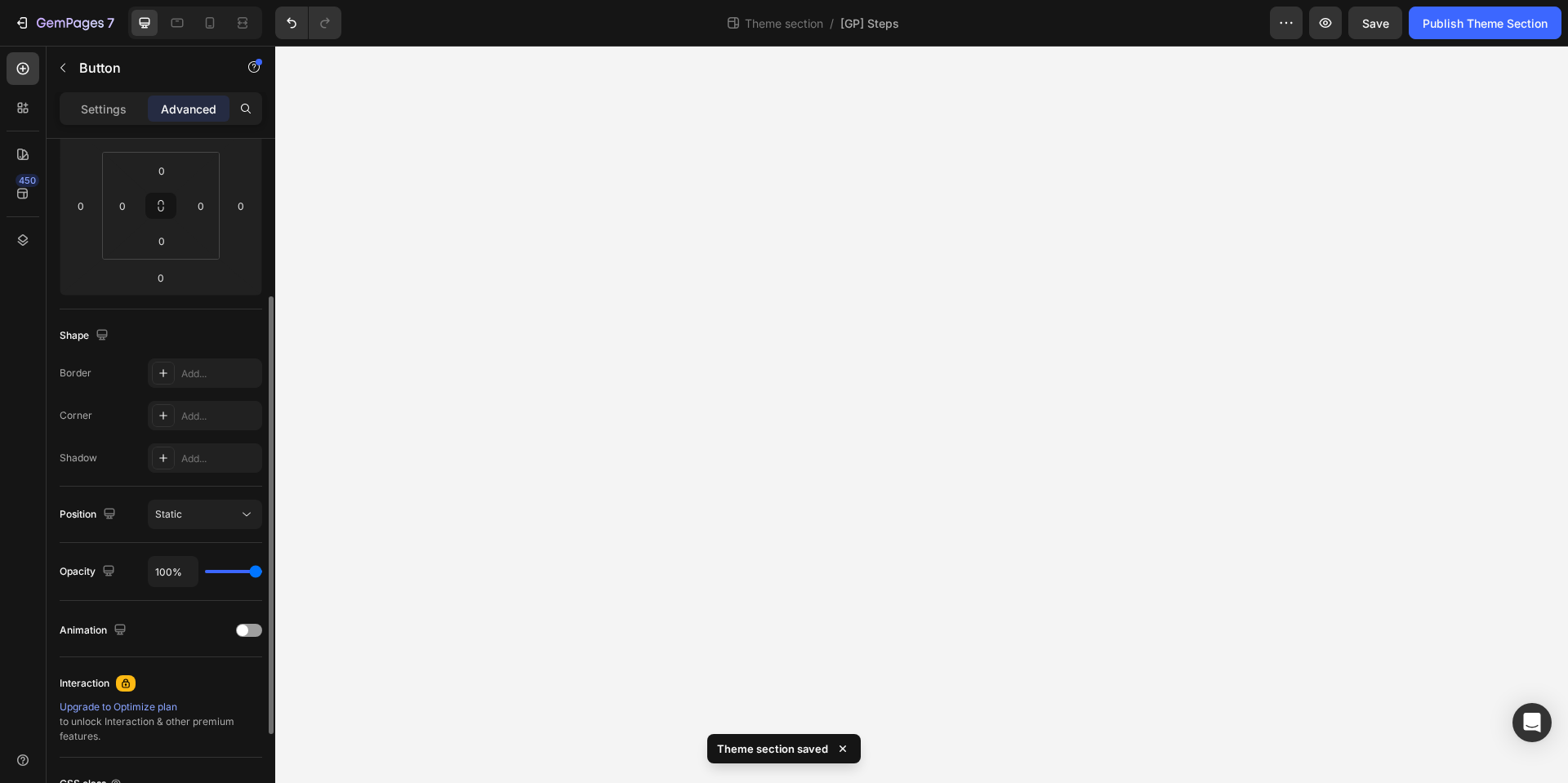
scroll to position [399, 0]
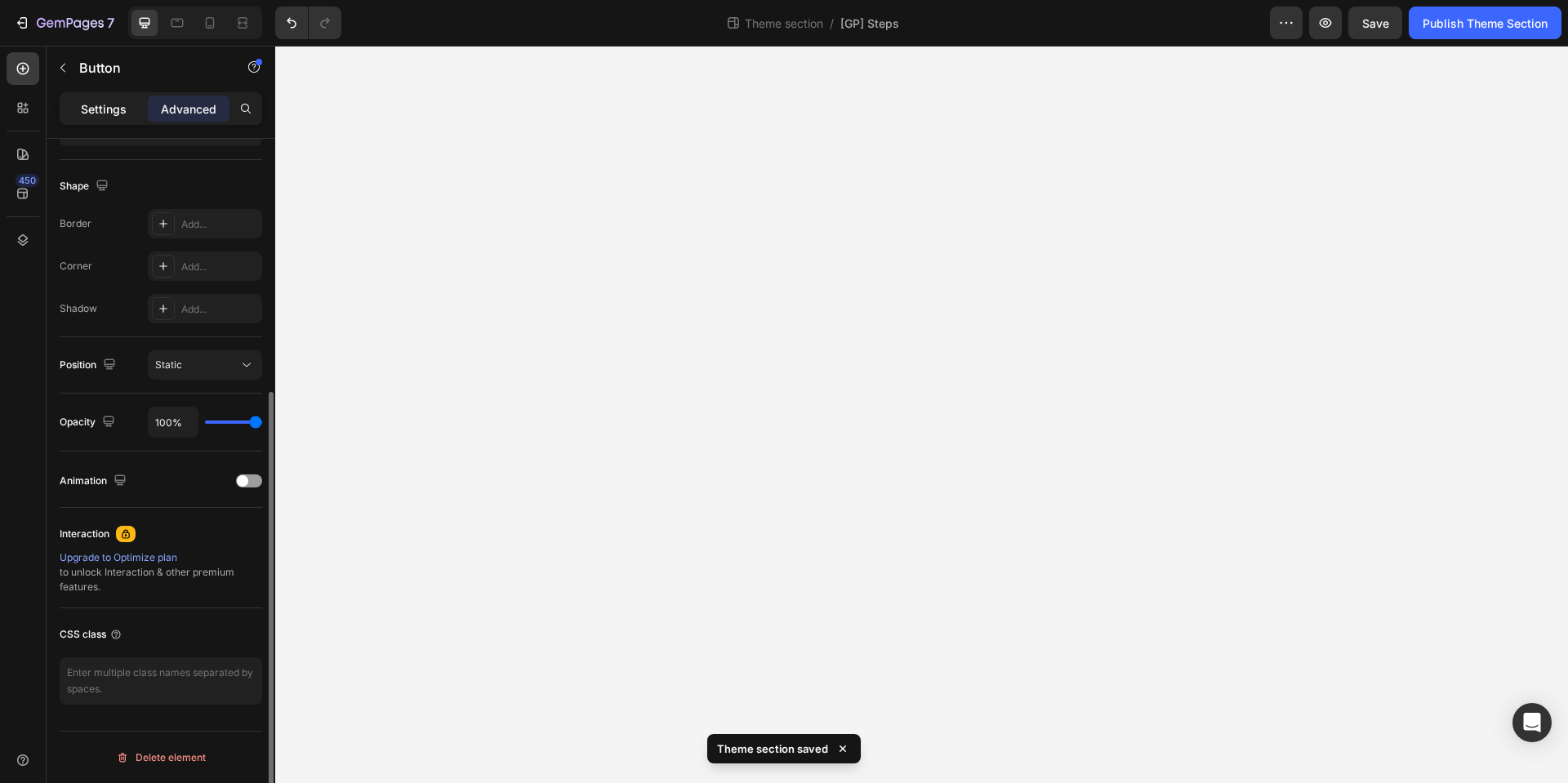
click at [102, 101] on p "Settings" at bounding box center [103, 109] width 46 height 17
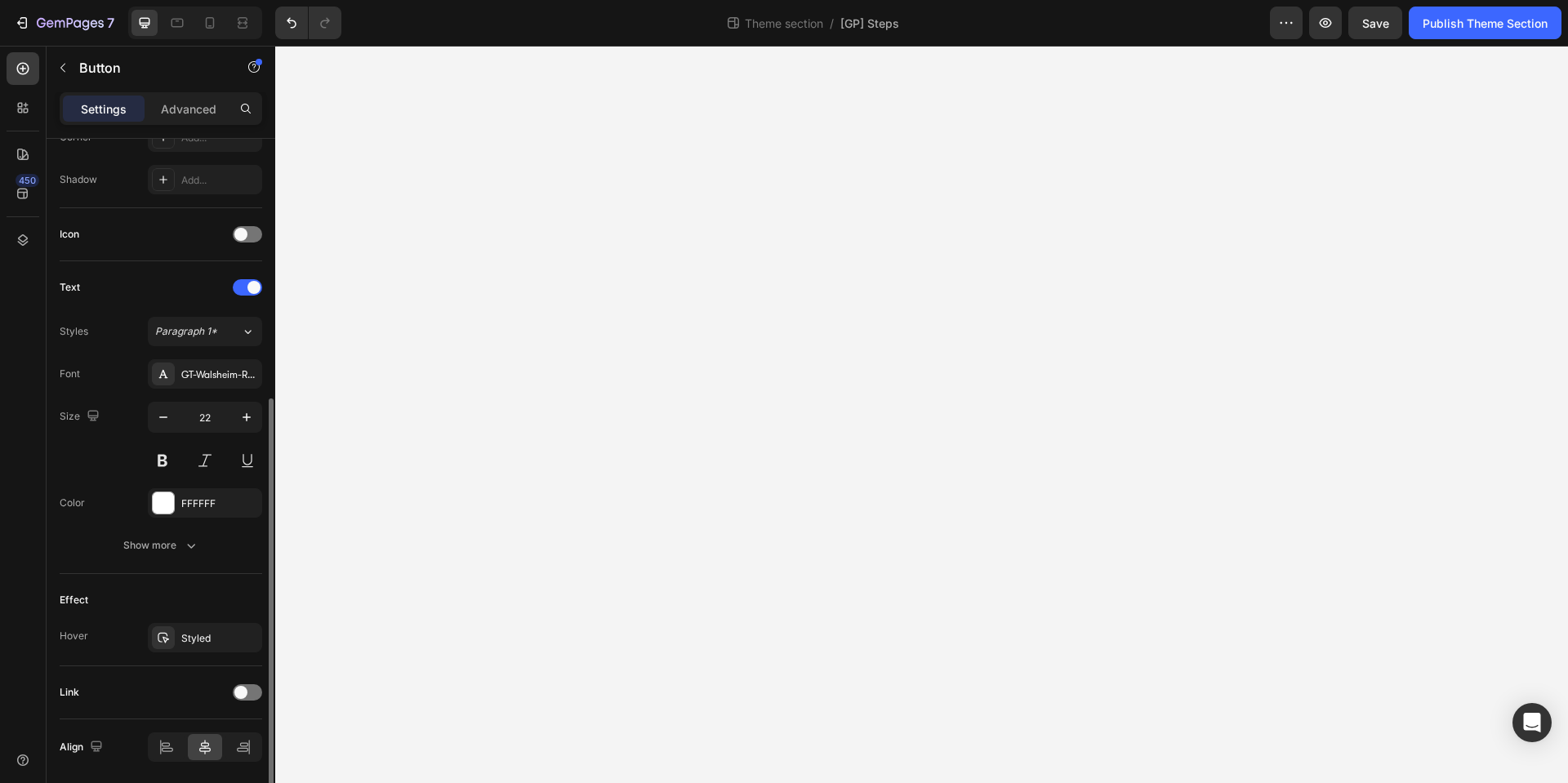
scroll to position [429, 0]
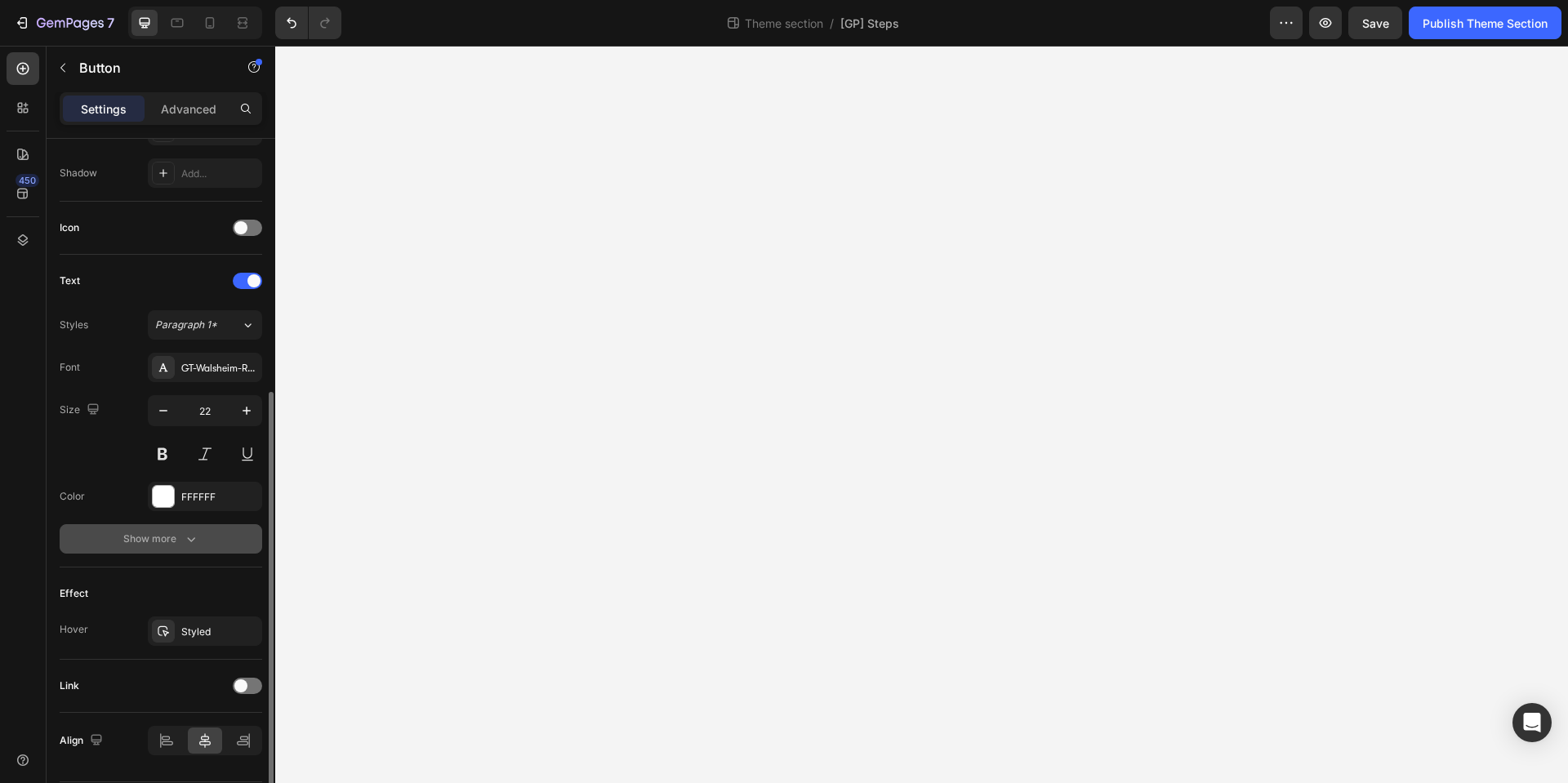
click at [179, 541] on div "Show more" at bounding box center [161, 539] width 76 height 17
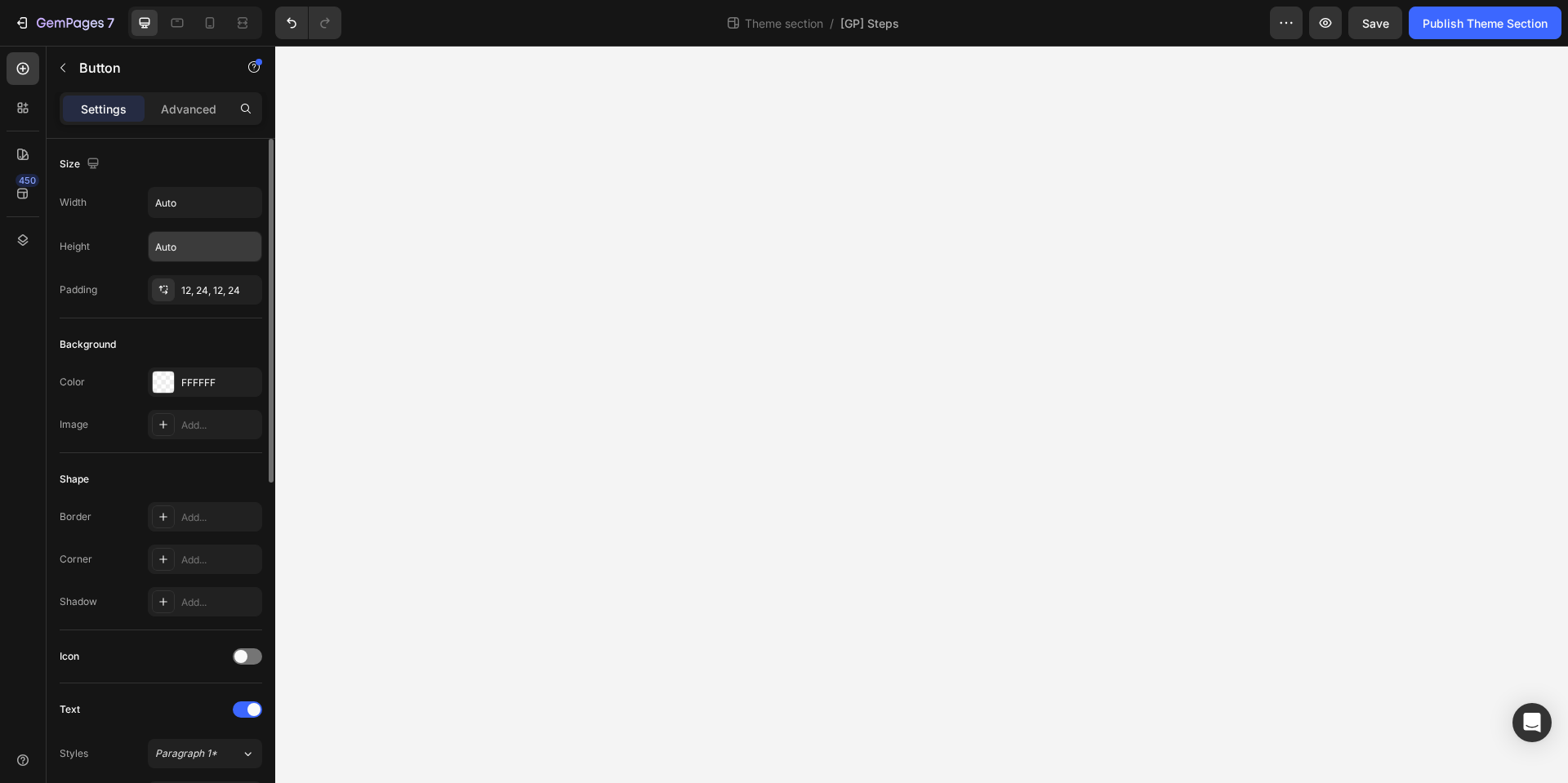
scroll to position [0, 0]
click at [184, 105] on p "Advanced" at bounding box center [189, 109] width 56 height 17
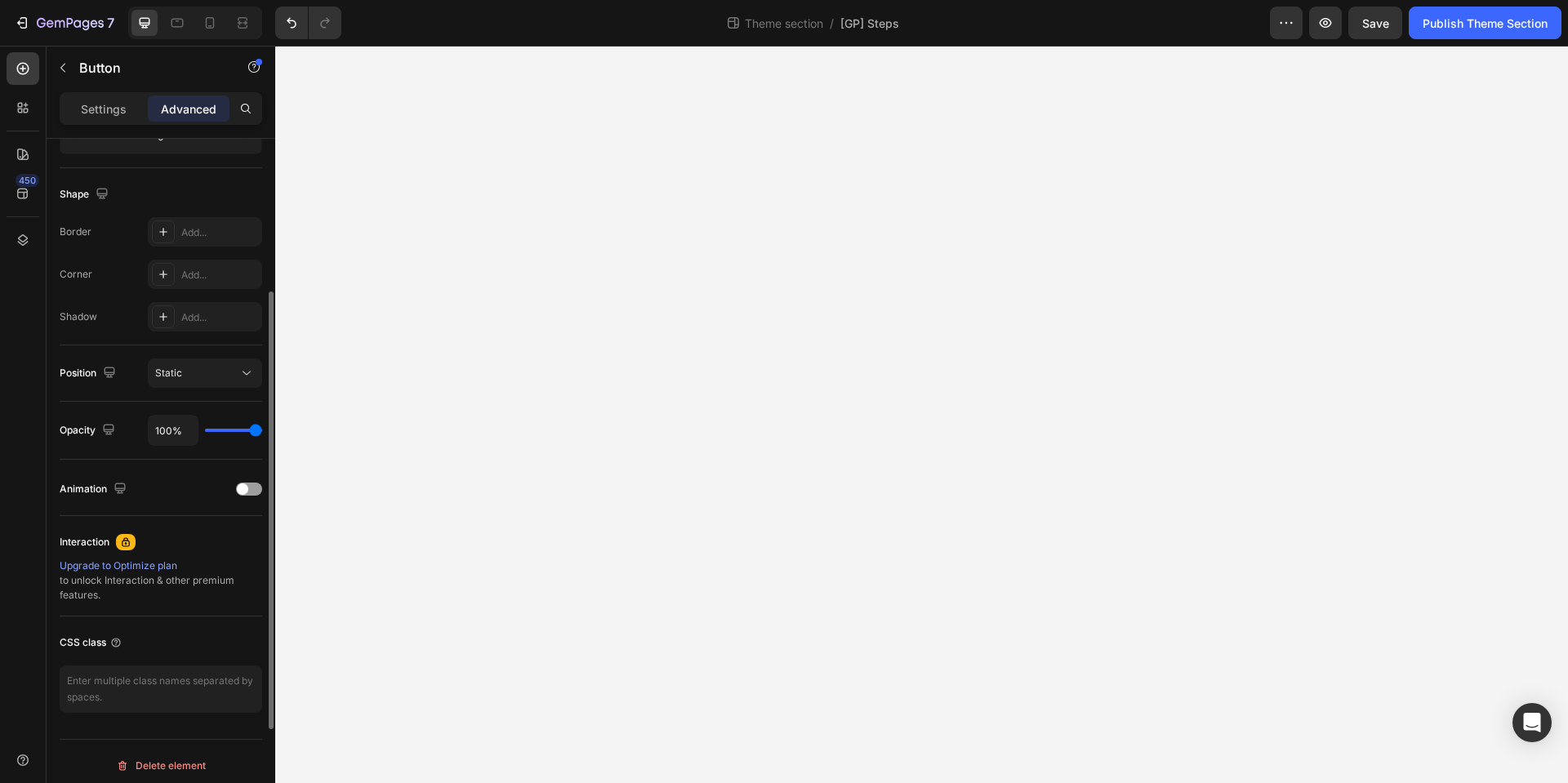
scroll to position [260, 0]
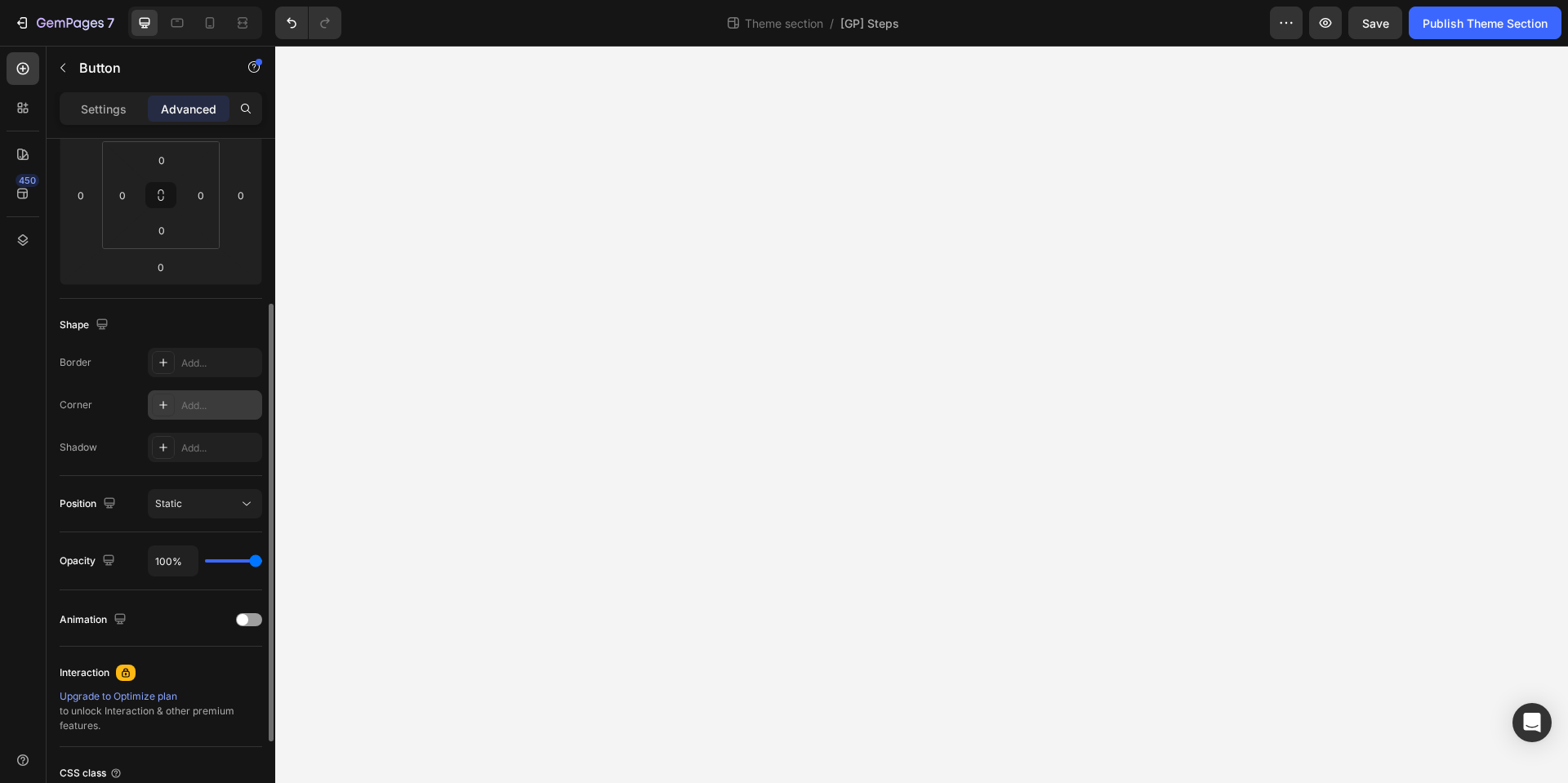
click at [160, 408] on icon at bounding box center [164, 405] width 13 height 13
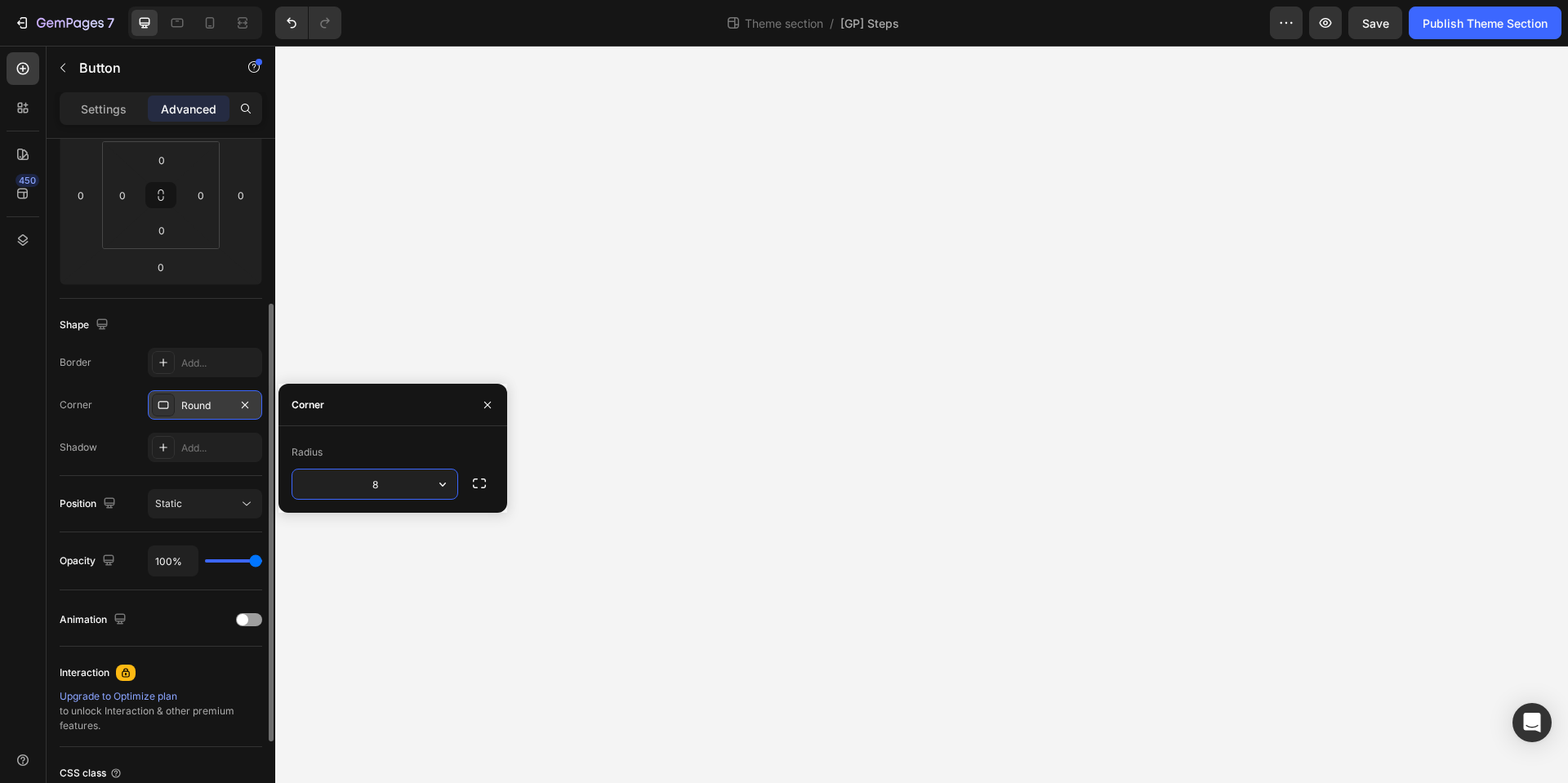
click at [412, 491] on input "8" at bounding box center [375, 484] width 165 height 29
click at [481, 485] on icon "button" at bounding box center [480, 483] width 17 height 17
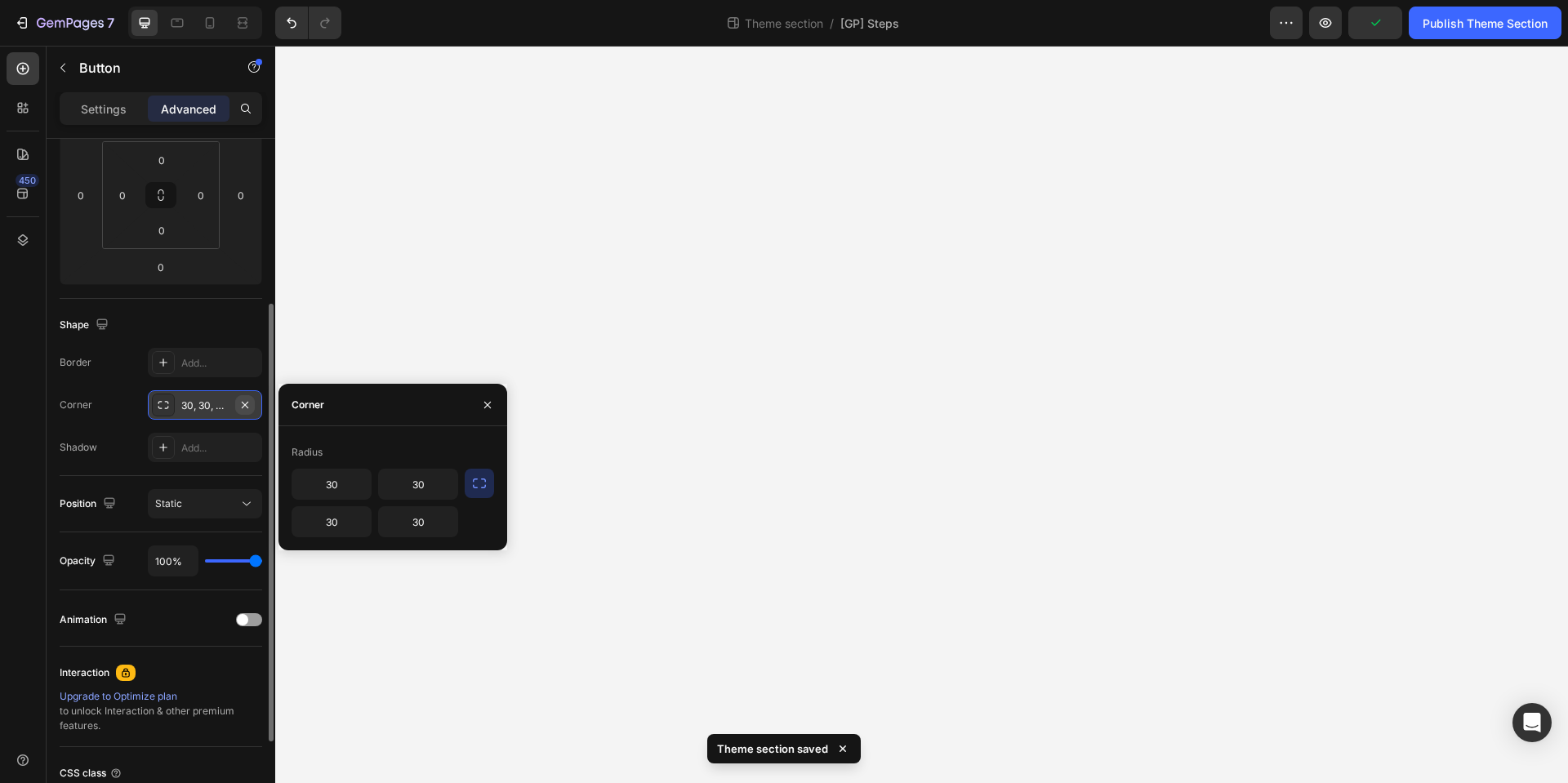
click at [245, 405] on icon "button" at bounding box center [245, 404] width 7 height 7
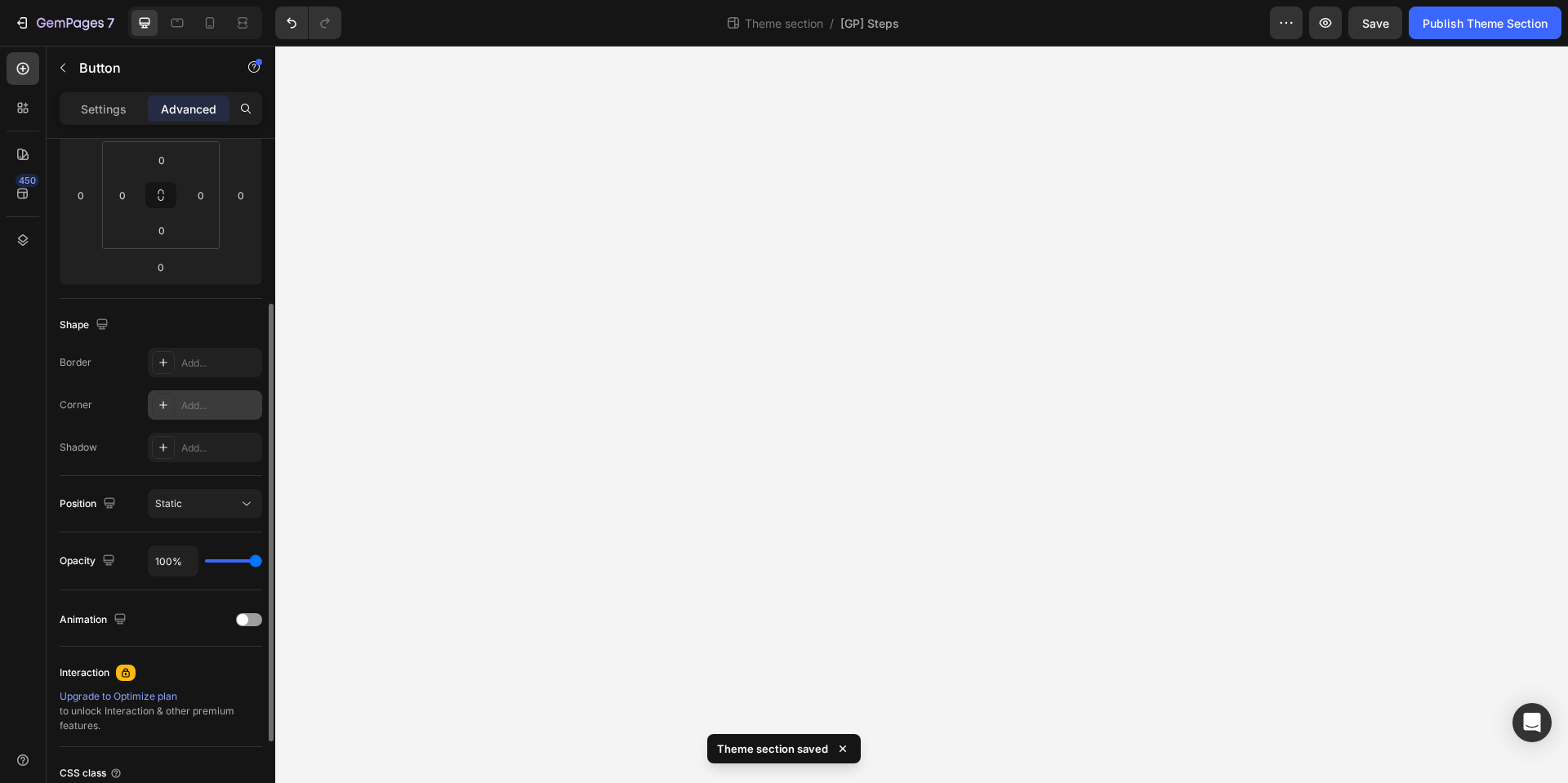
click at [162, 407] on icon at bounding box center [164, 405] width 13 height 13
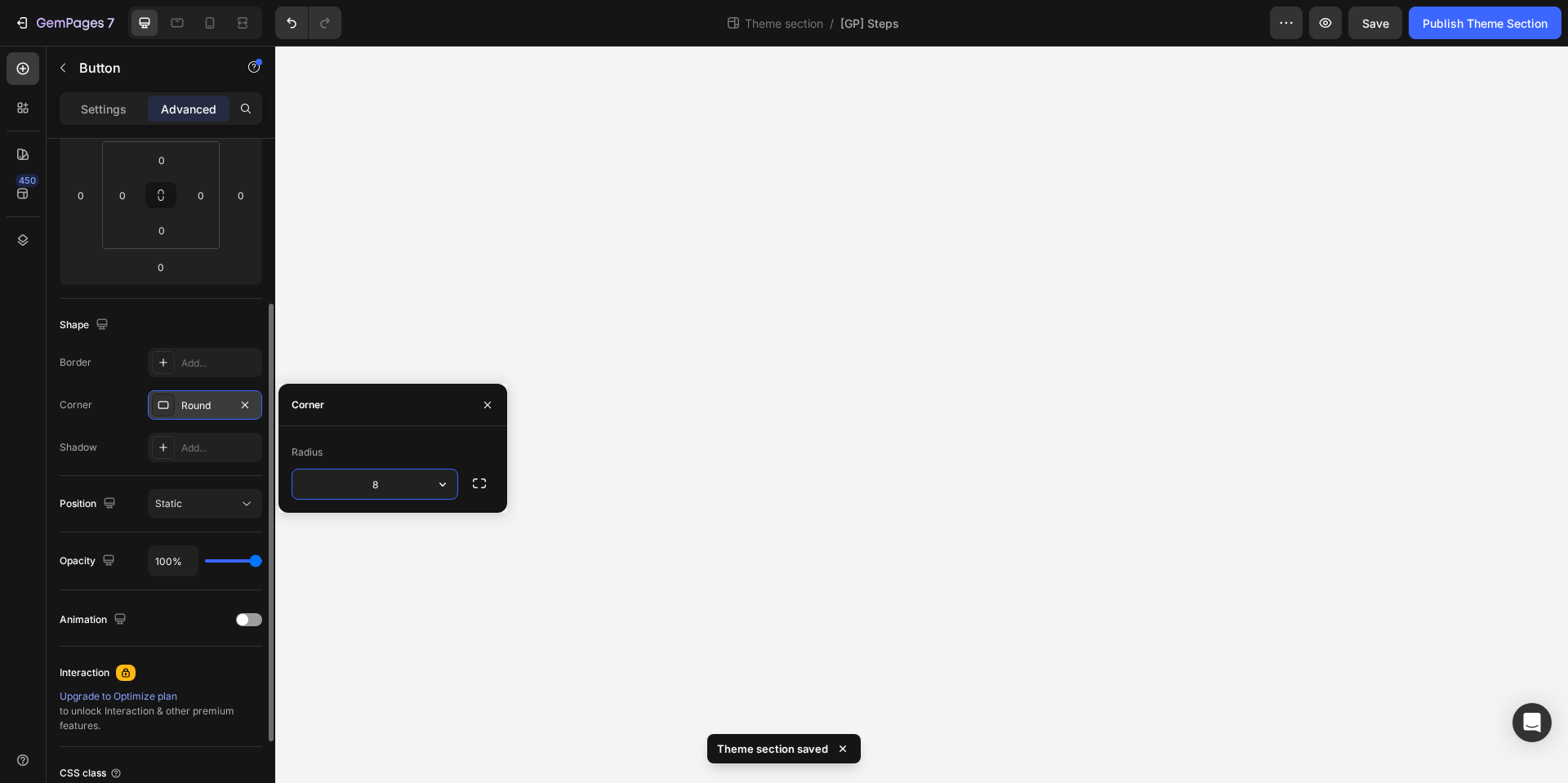
click at [390, 484] on input "8" at bounding box center [375, 484] width 165 height 29
type input "30"
click at [202, 654] on div "Interaction Upgrade to Optimize plan to unlock Interaction & other premium feat…" at bounding box center [161, 697] width 203 height 100
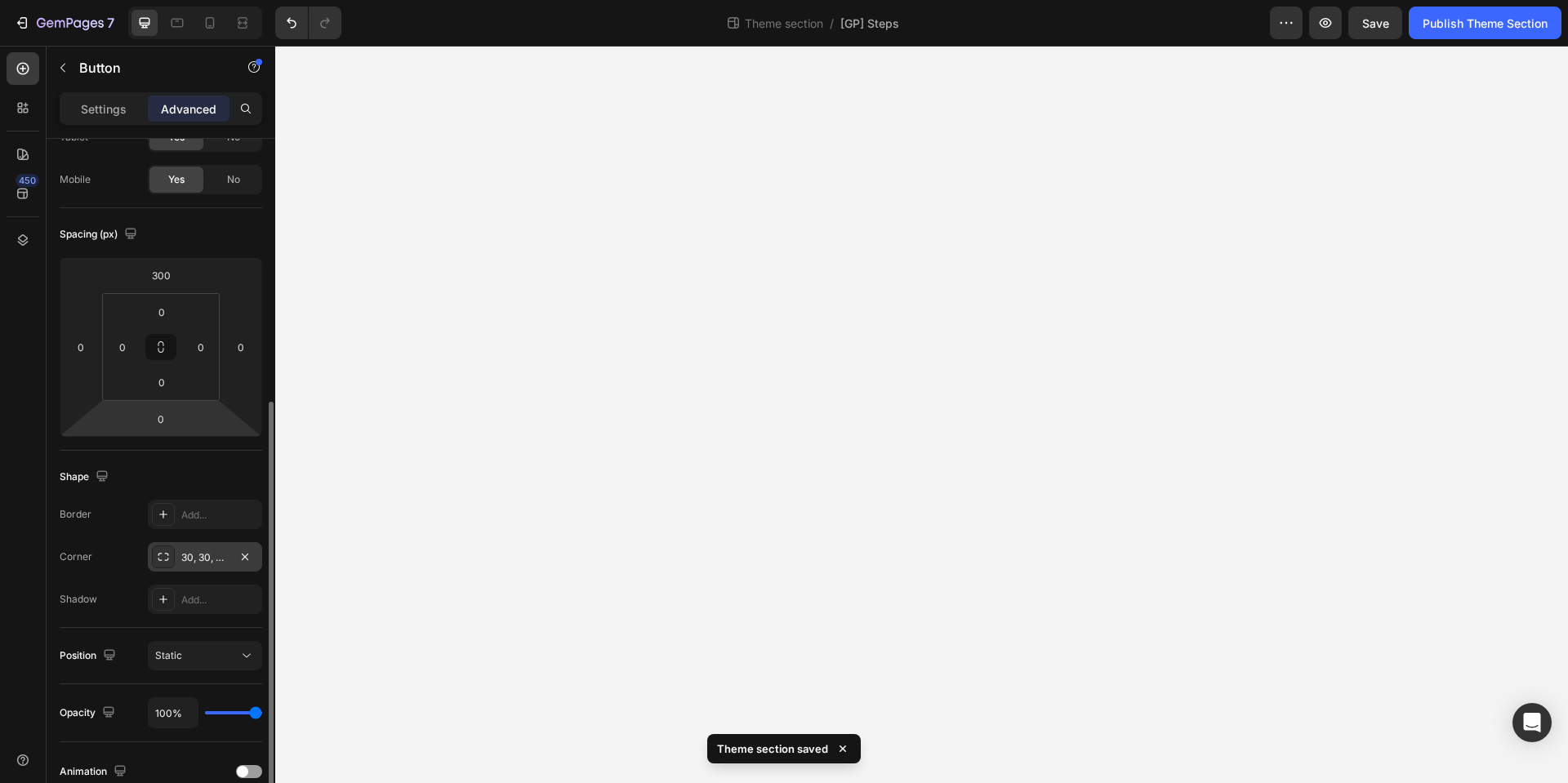
scroll to position [227, 0]
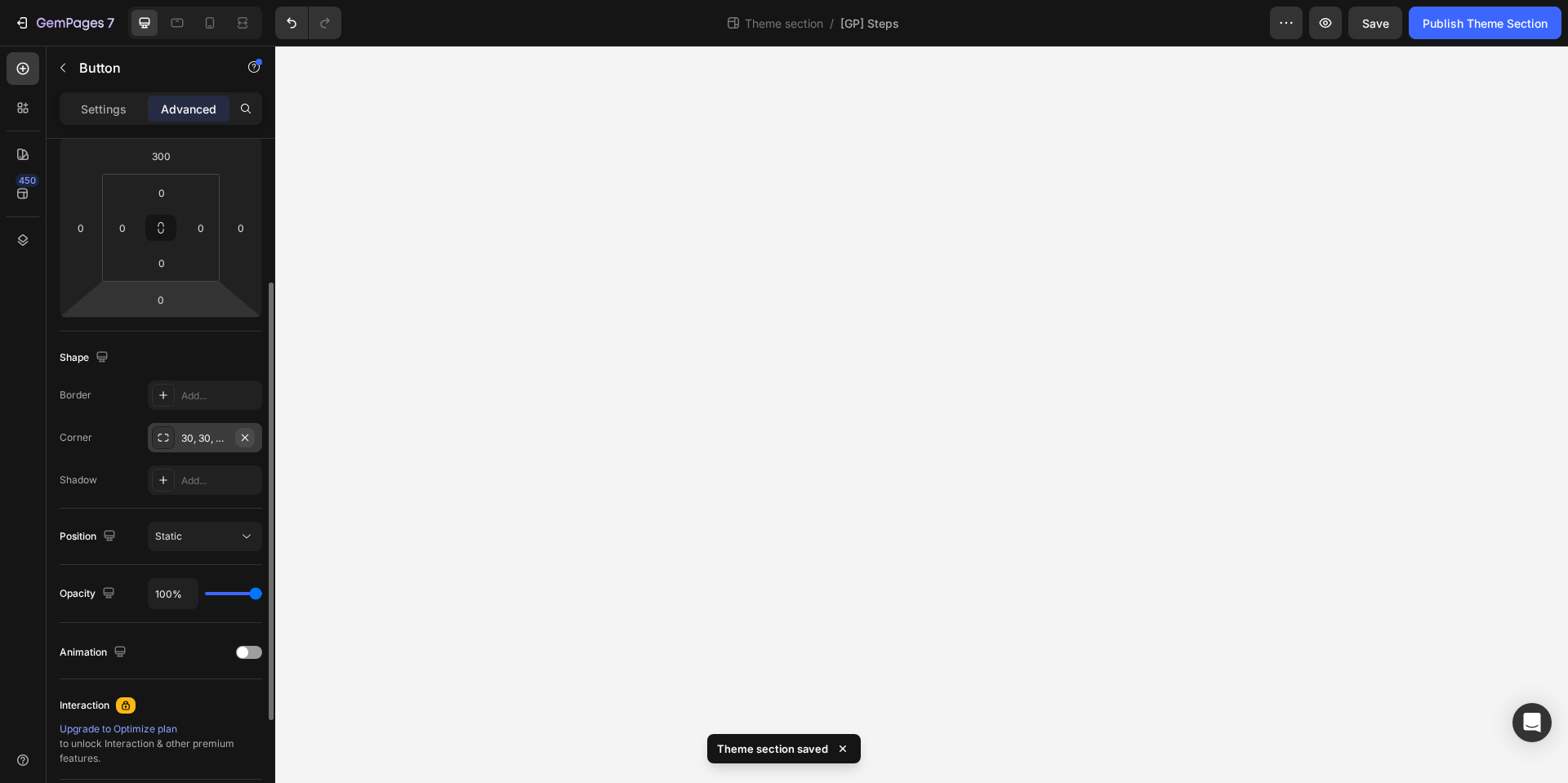
click at [243, 438] on icon "button" at bounding box center [245, 437] width 7 height 7
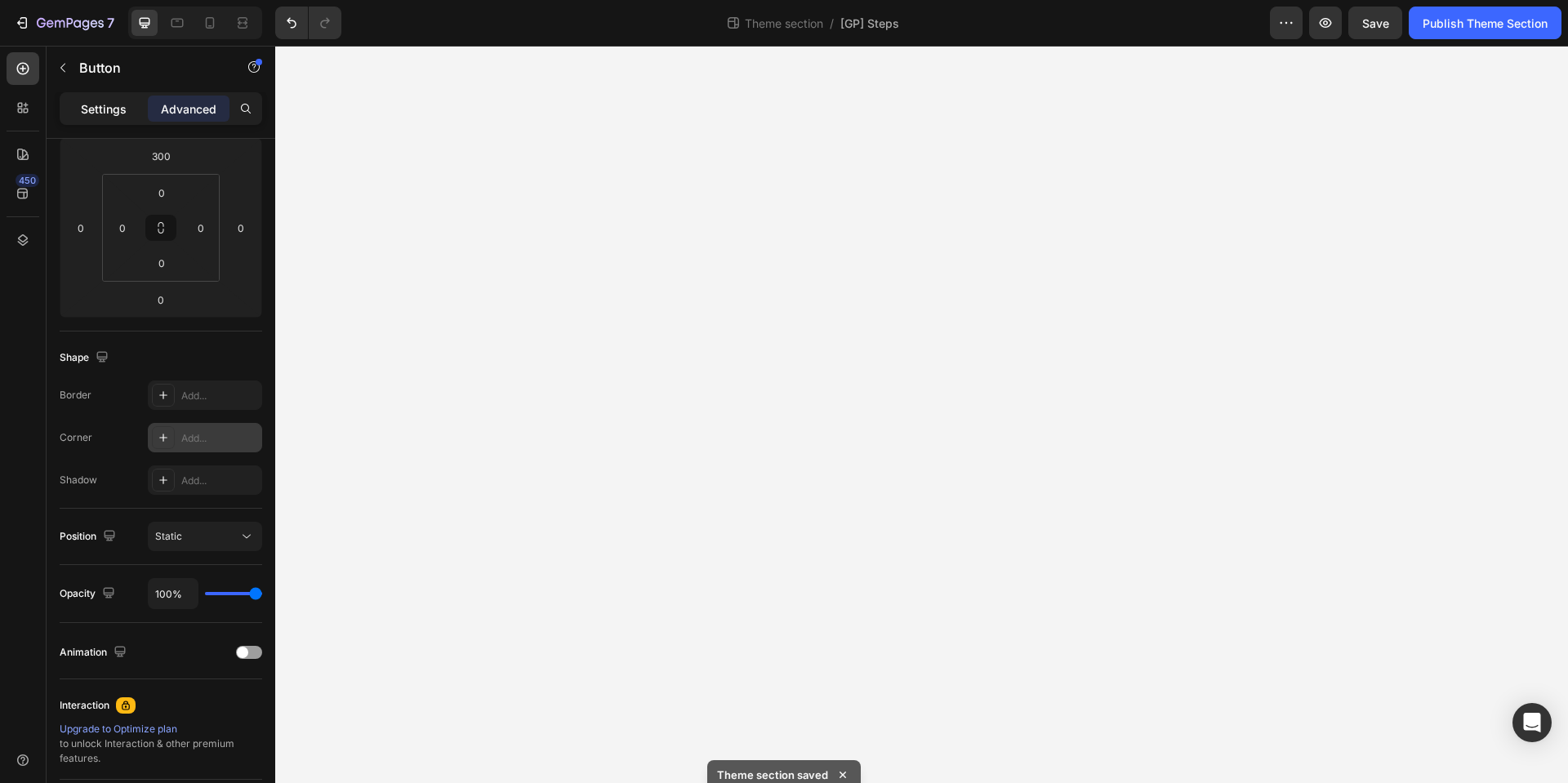
click at [86, 108] on p "Settings" at bounding box center [103, 109] width 46 height 17
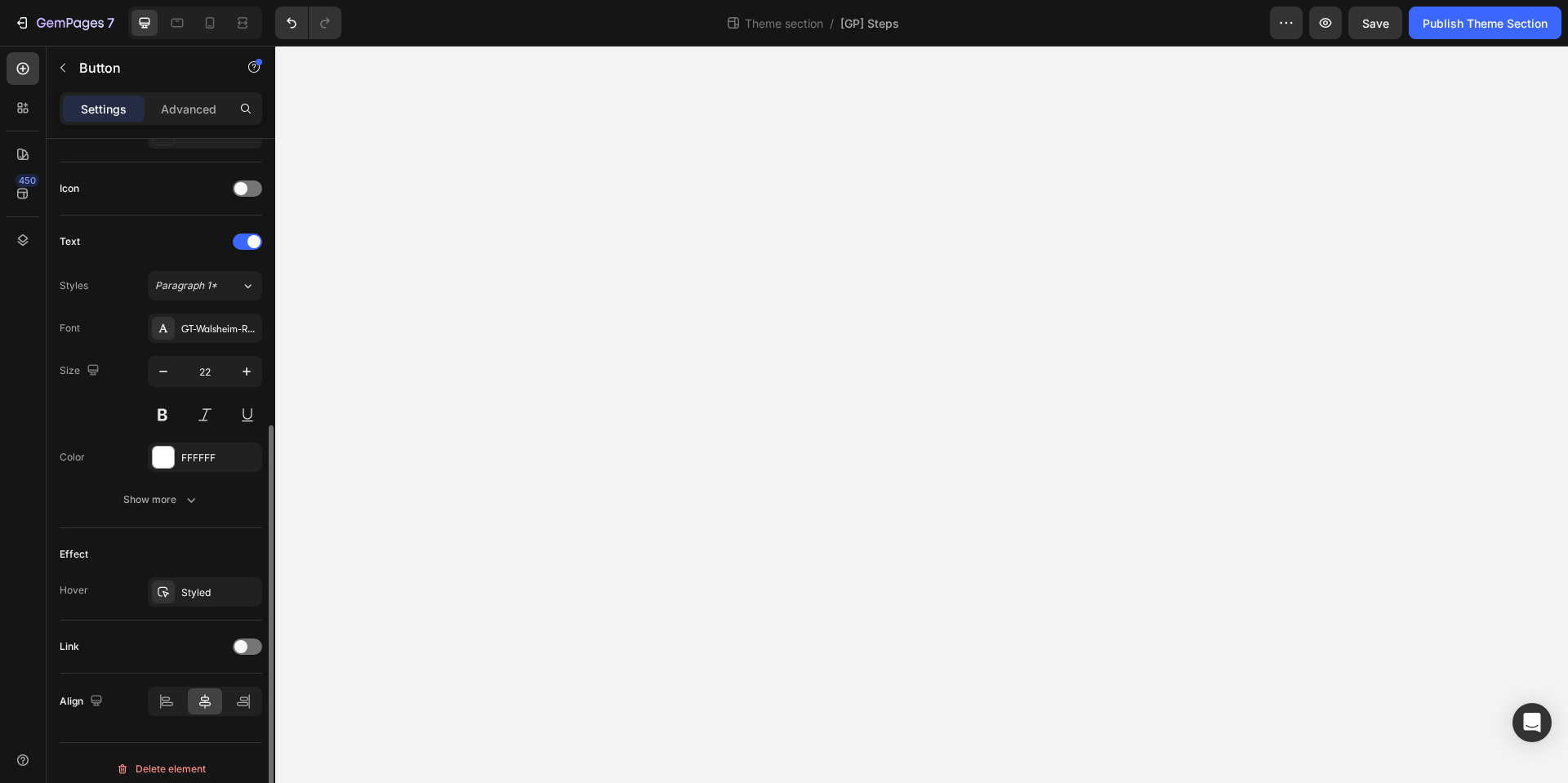
scroll to position [480, 0]
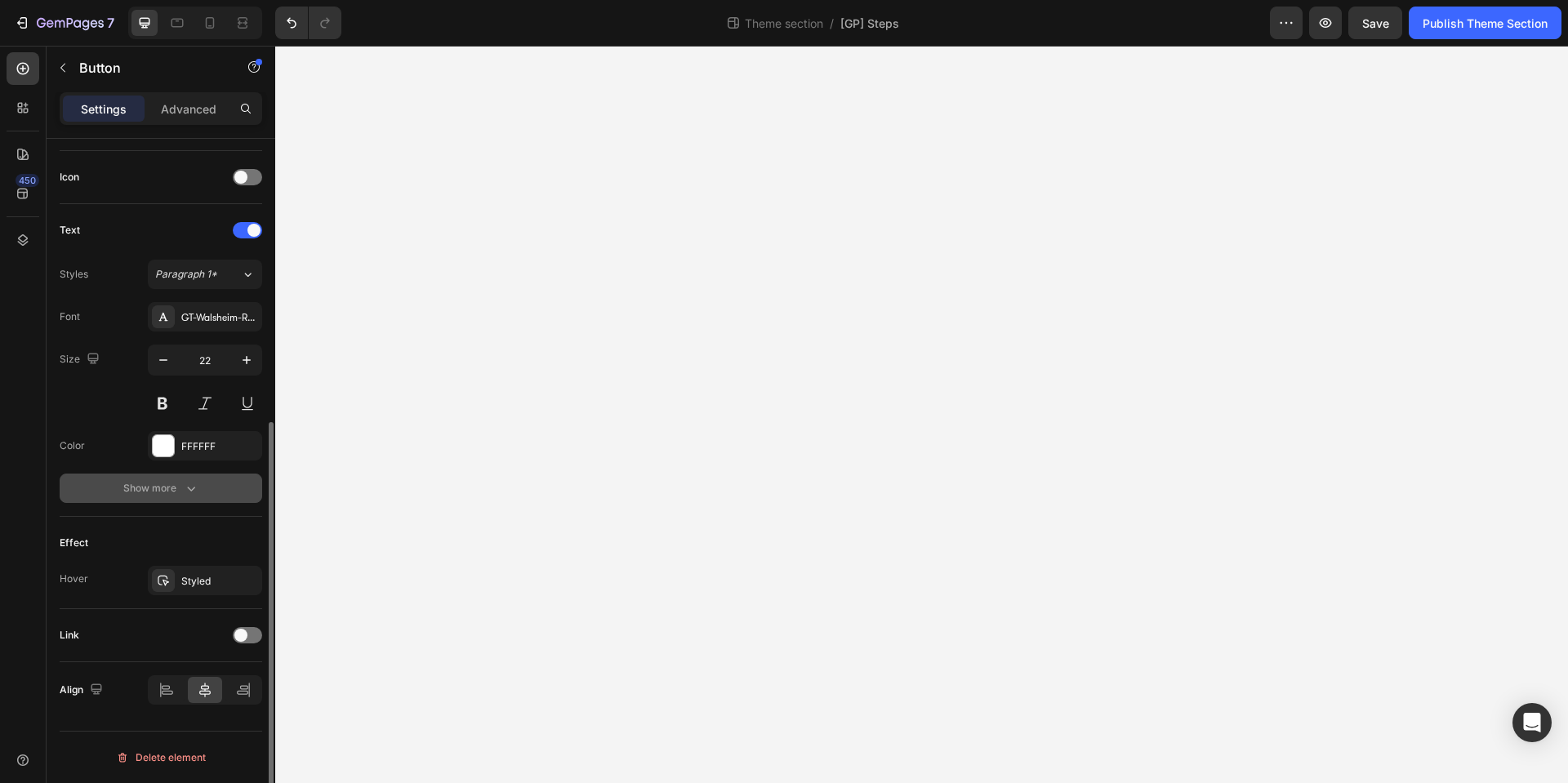
click at [188, 488] on icon "button" at bounding box center [191, 489] width 8 height 5
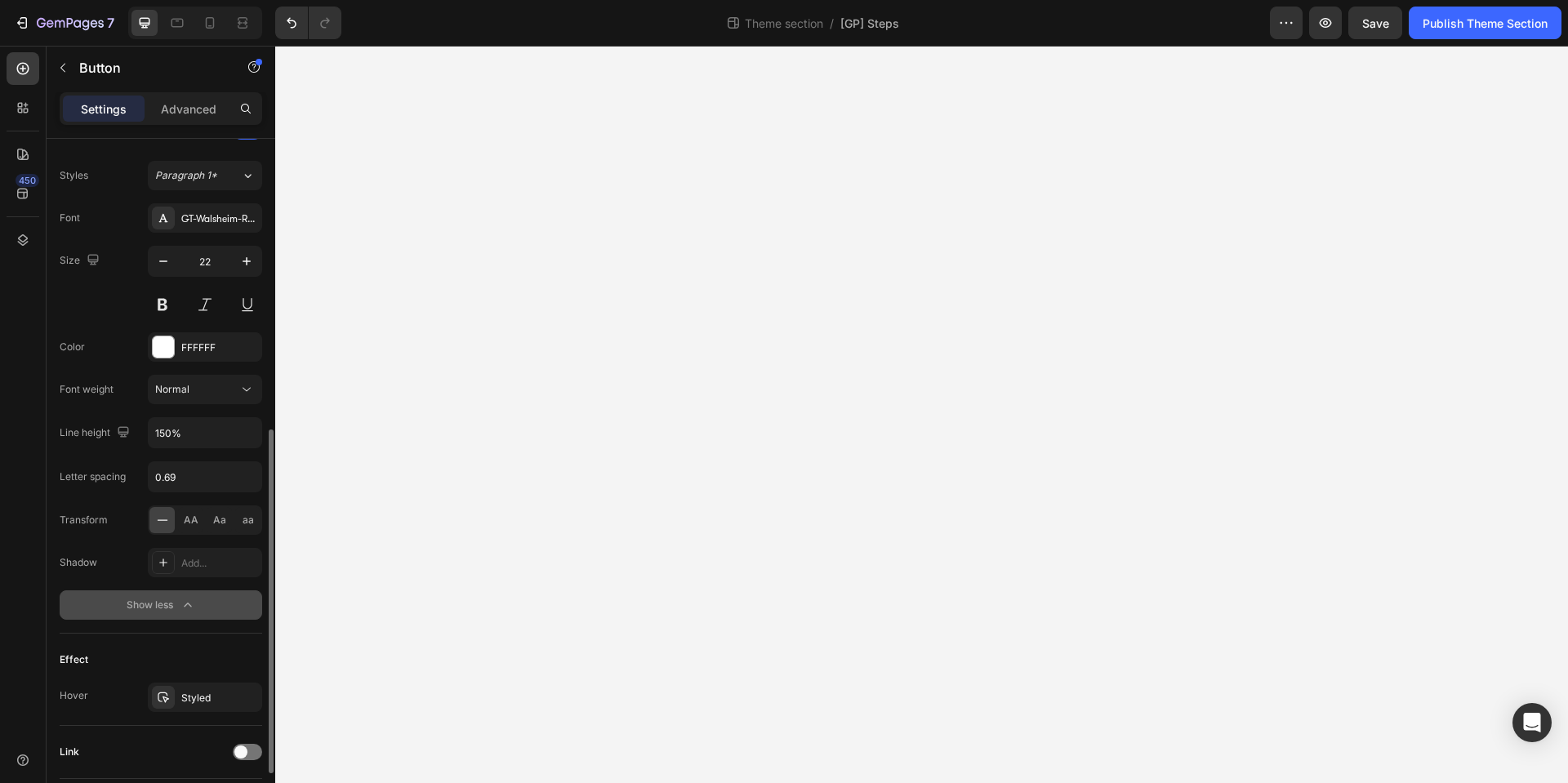
scroll to position [687, 0]
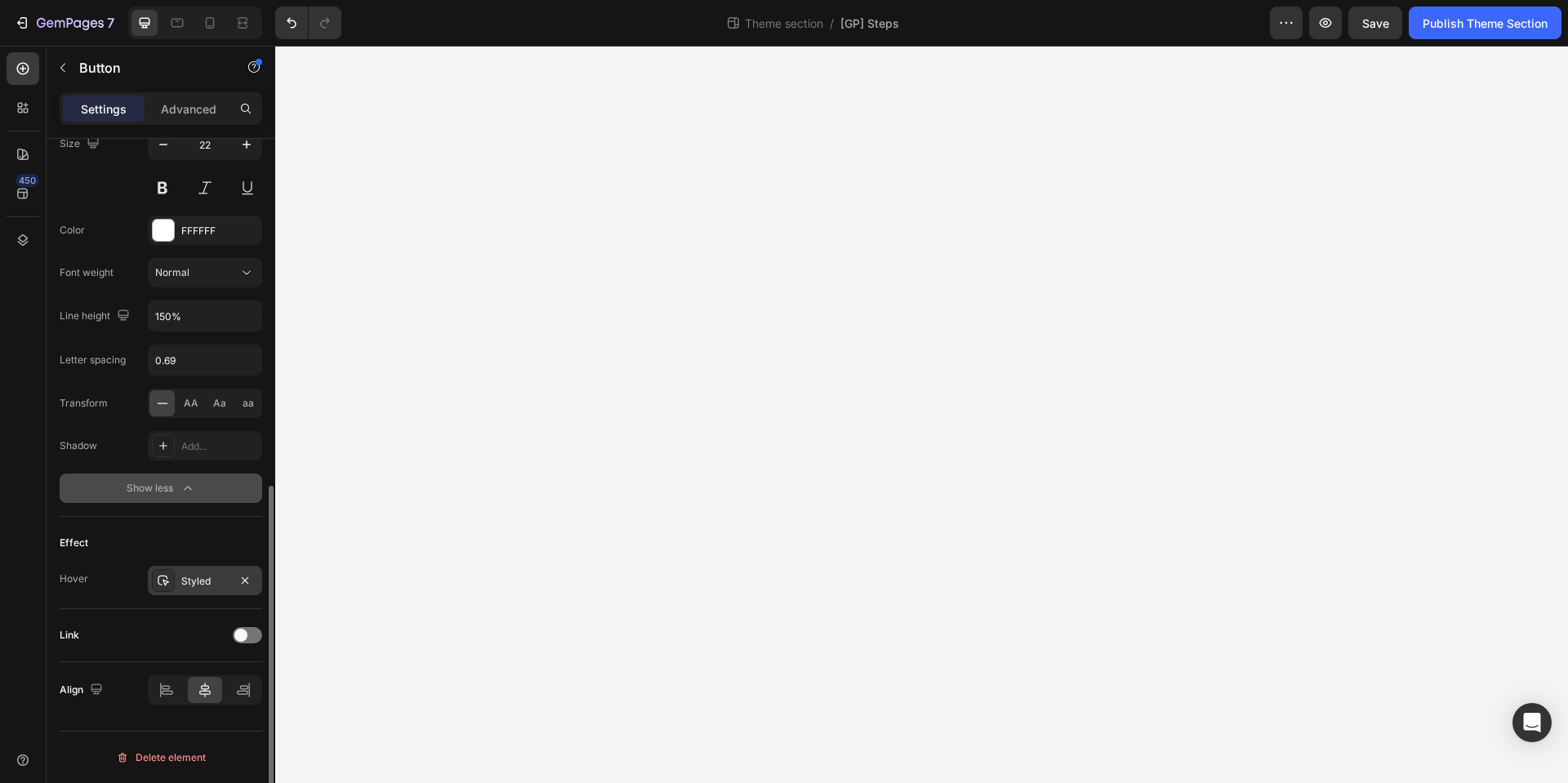
click at [209, 584] on div "Styled" at bounding box center [204, 581] width 47 height 15
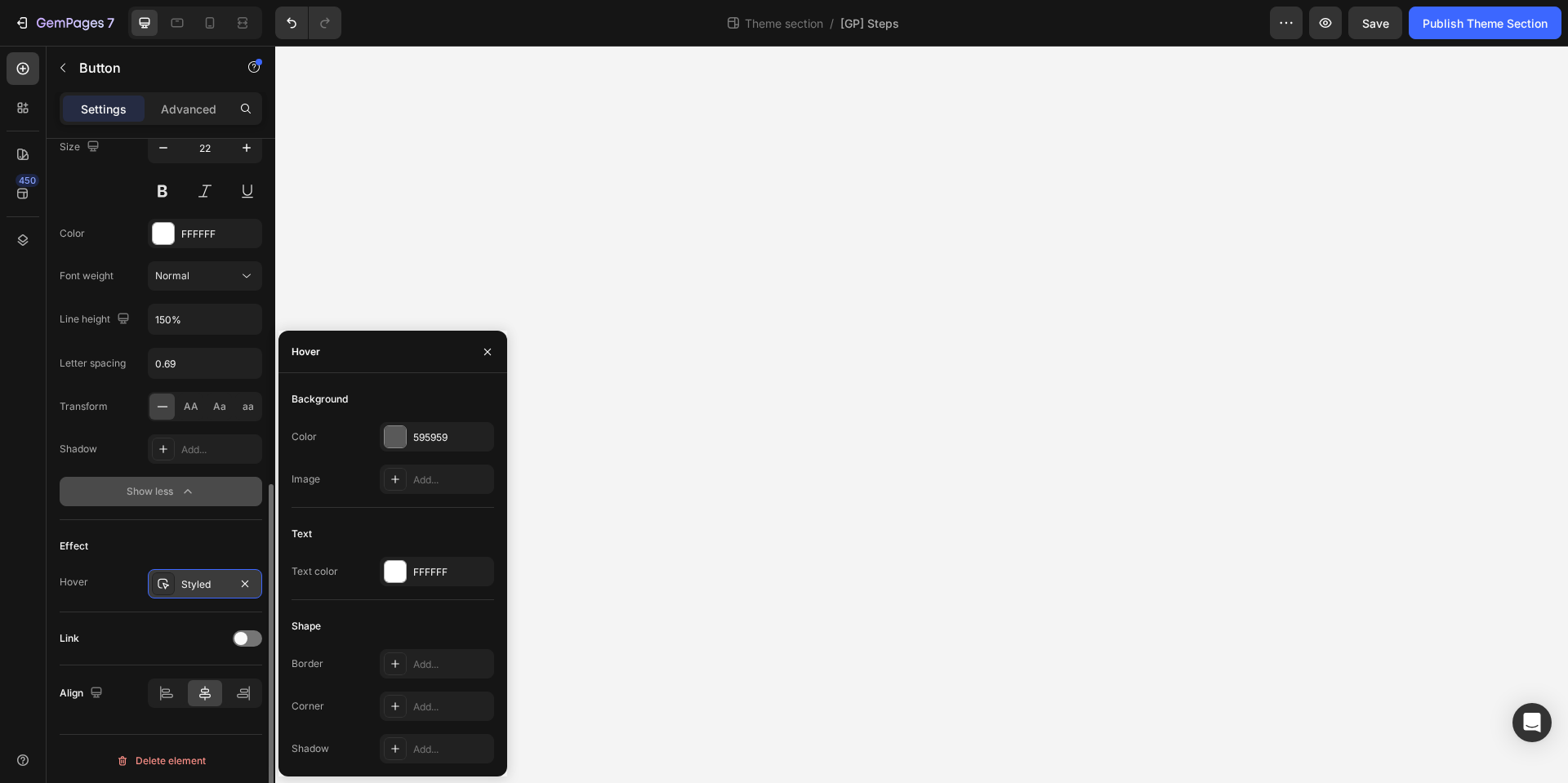
click at [209, 584] on div "Styled" at bounding box center [204, 585] width 47 height 15
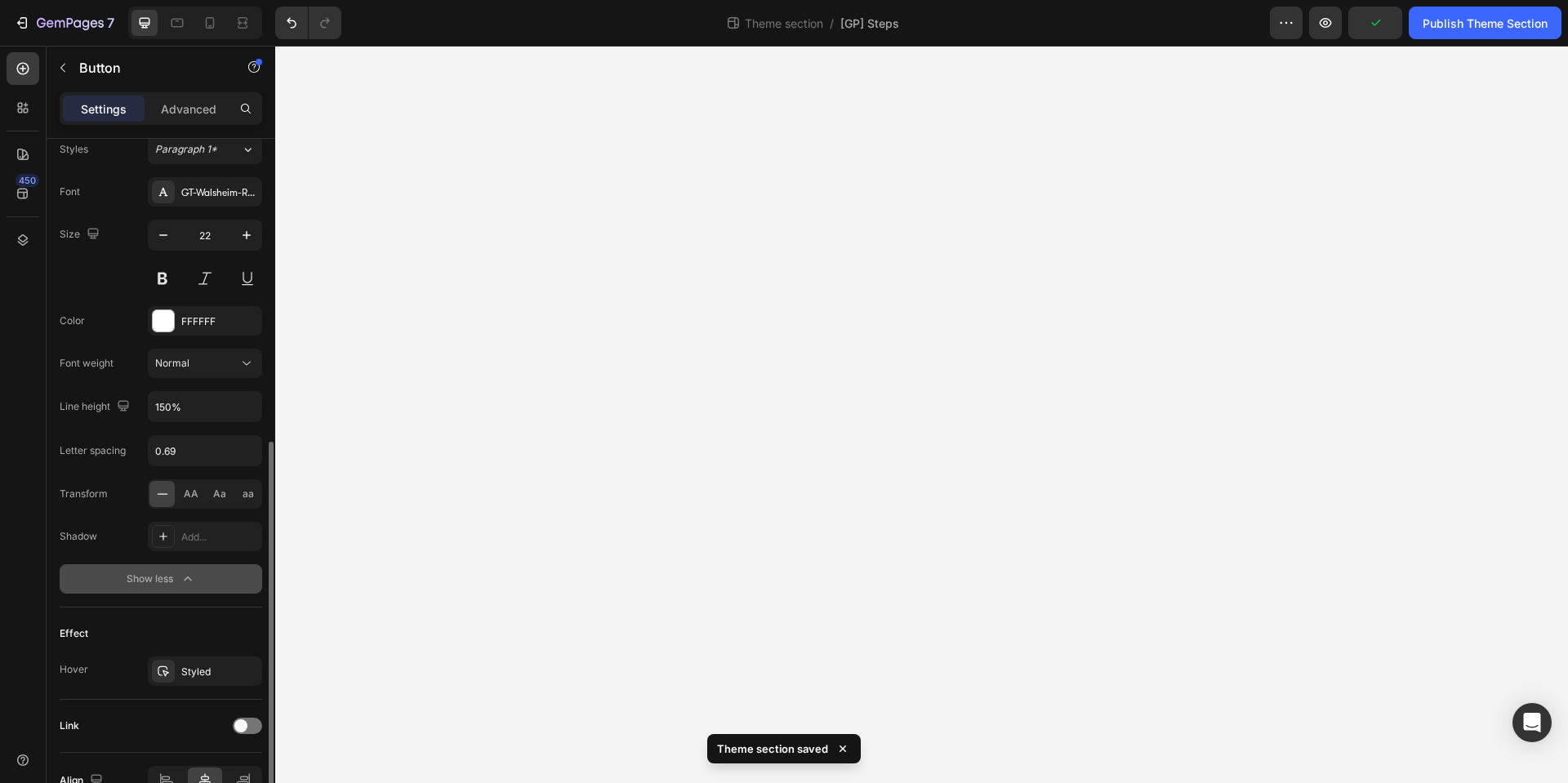
scroll to position [606, 0]
